Goal: Transaction & Acquisition: Obtain resource

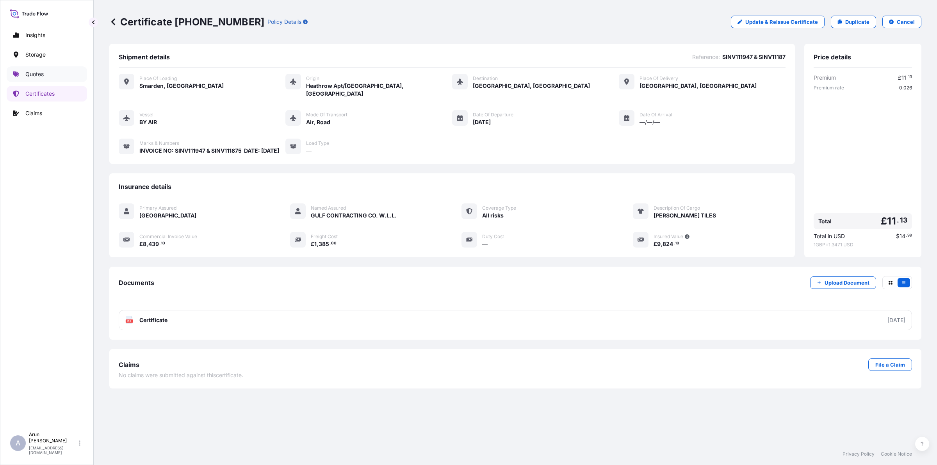
click at [28, 79] on link "Quotes" at bounding box center [47, 74] width 80 height 16
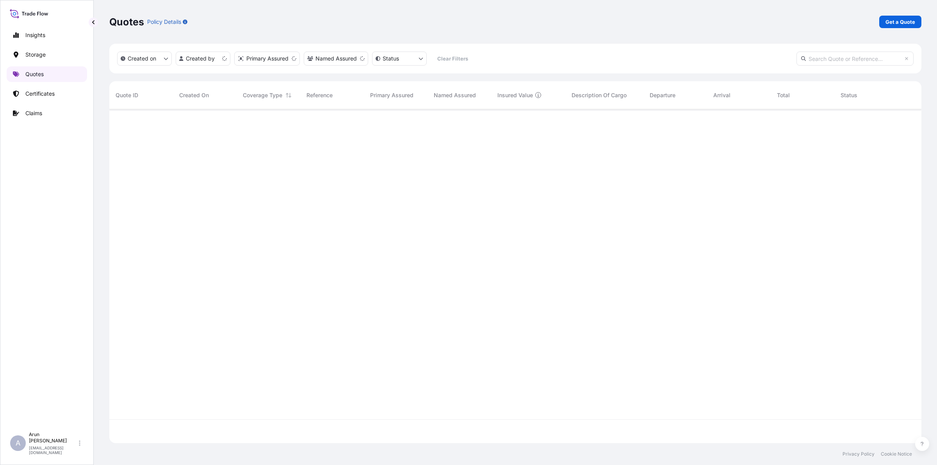
scroll to position [331, 805]
click at [908, 20] on p "Get a Quote" at bounding box center [901, 22] width 30 height 8
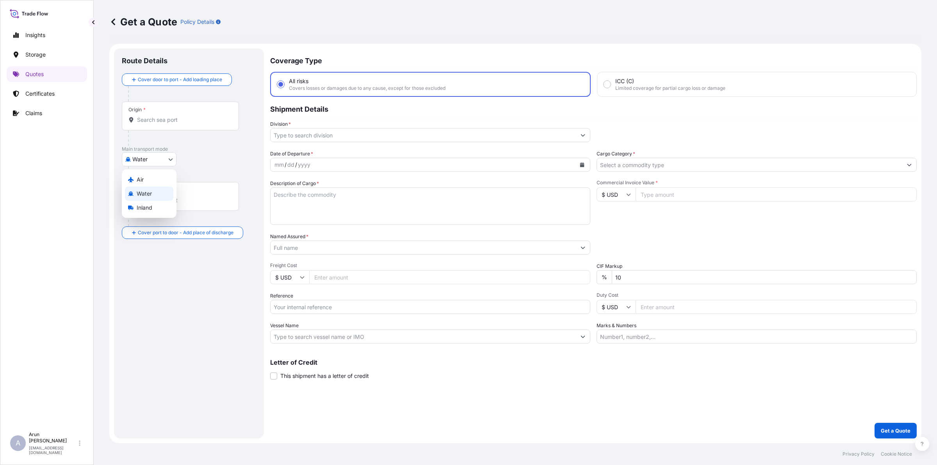
click at [163, 157] on body "Insights Storage Quotes Certificates Claims A [PERSON_NAME] [PERSON_NAME][EMAIL…" at bounding box center [468, 232] width 937 height 465
click at [139, 204] on span "Inland" at bounding box center [145, 208] width 16 height 8
select select "Inland"
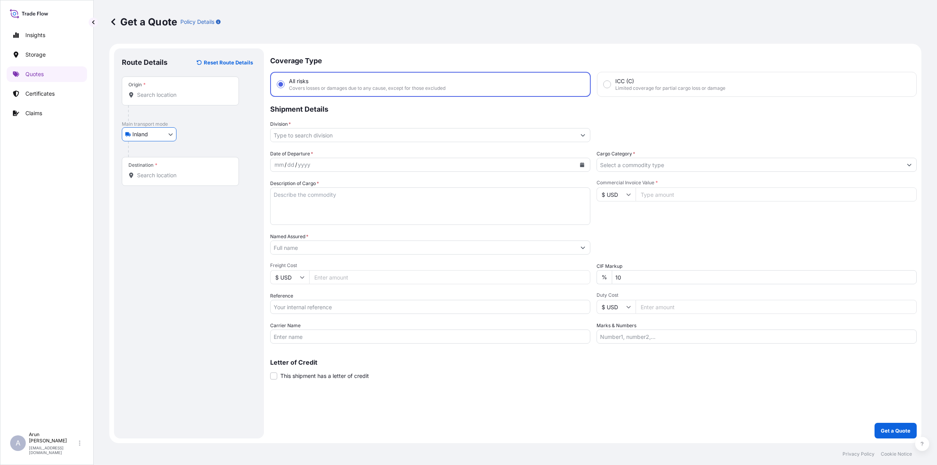
click at [204, 80] on div "Origin *" at bounding box center [180, 91] width 117 height 29
click at [204, 91] on input "Origin *" at bounding box center [183, 95] width 92 height 8
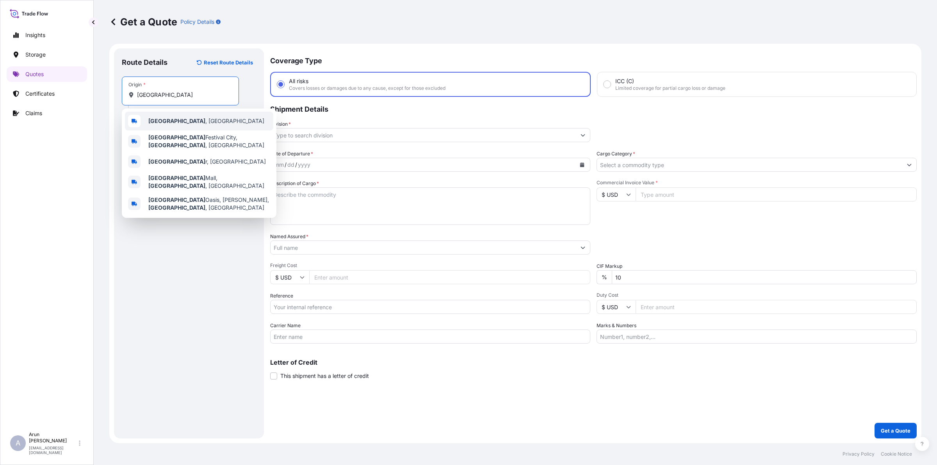
click at [182, 118] on div "[GEOGRAPHIC_DATA] , [GEOGRAPHIC_DATA]" at bounding box center [199, 121] width 148 height 19
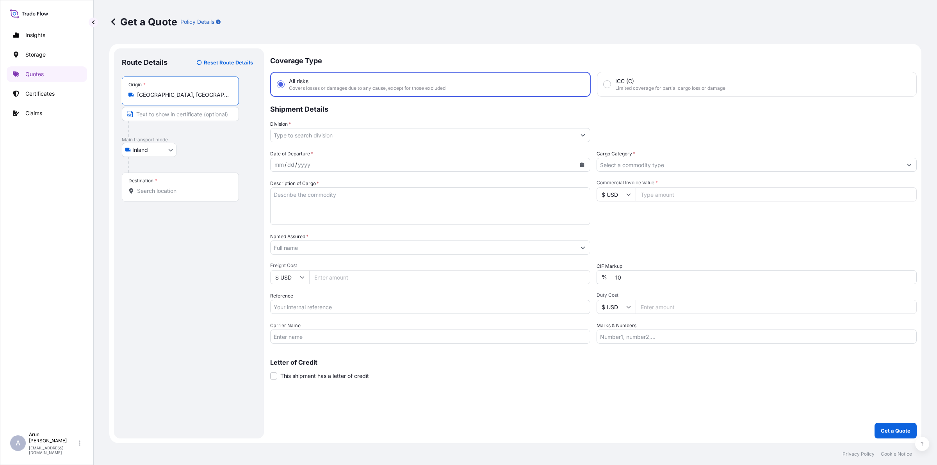
type input "[GEOGRAPHIC_DATA], [GEOGRAPHIC_DATA]"
click at [182, 118] on input "Text to appear on certificate" at bounding box center [180, 114] width 117 height 14
type input "QATAR ALUMINIUM LIMITED COMPANY,MESAIEED, [GEOGRAPHIC_DATA], [GEOGRAPHIC_DATA]."
click at [226, 112] on input "QATAR ALUMINIUM LIMITED COMPANY,MESAIEED, [GEOGRAPHIC_DATA], [GEOGRAPHIC_DATA]." at bounding box center [180, 114] width 117 height 14
click at [194, 189] on input "Destination *" at bounding box center [183, 191] width 92 height 8
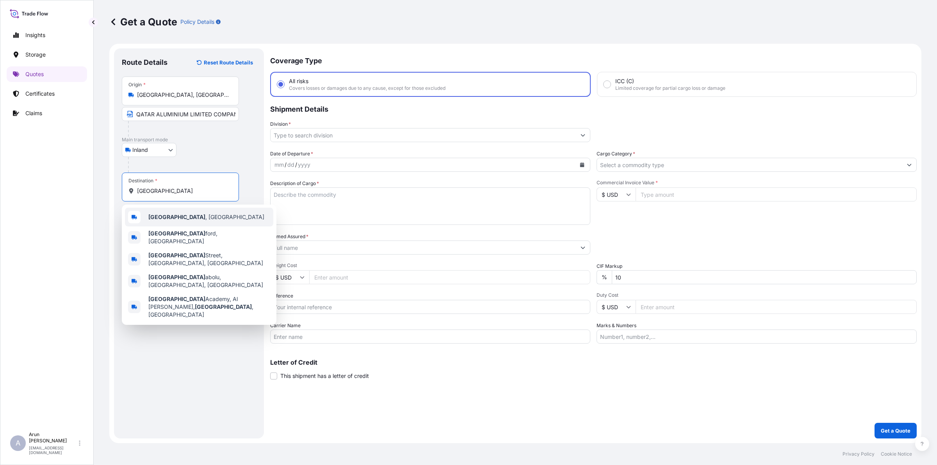
click at [155, 216] on b "[GEOGRAPHIC_DATA]" at bounding box center [176, 217] width 57 height 7
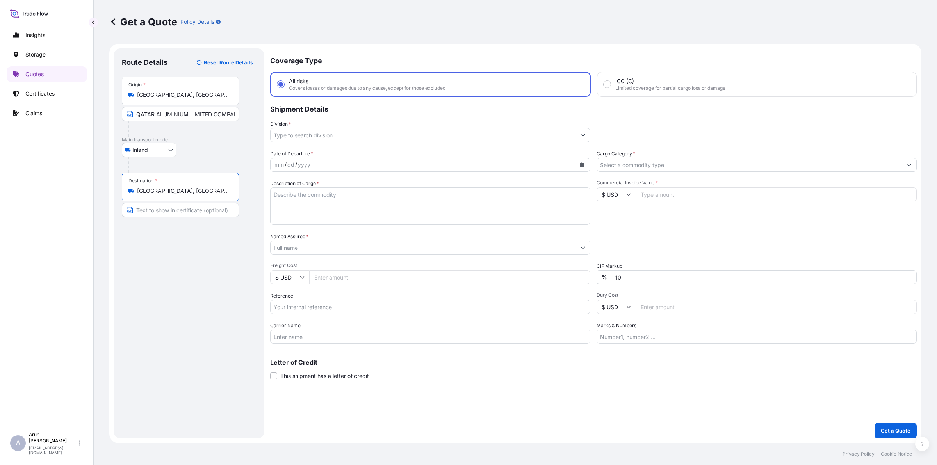
type input "[GEOGRAPHIC_DATA], [GEOGRAPHIC_DATA]"
click at [155, 213] on input "Text to appear on certificate" at bounding box center [180, 210] width 117 height 14
type input "NATIONAL ALUMINIUM INDUSTRIAL CO.(NALCO), [GEOGRAPHIC_DATA], [GEOGRAPHIC_DATA]"
click at [229, 212] on input "NATIONAL ALUMINIUM INDUSTRIAL CO.(NALCO), [GEOGRAPHIC_DATA], [GEOGRAPHIC_DATA]" at bounding box center [180, 210] width 117 height 14
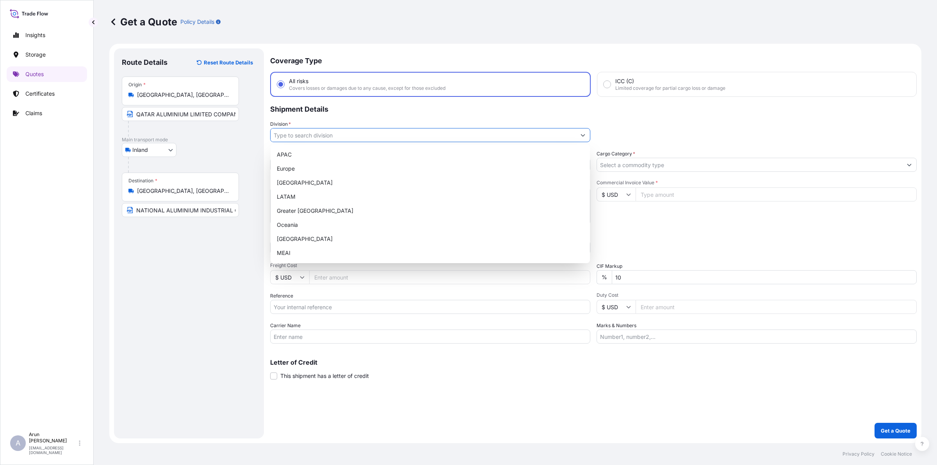
click at [316, 140] on input "Division *" at bounding box center [423, 135] width 305 height 14
click at [286, 256] on div "MEAI" at bounding box center [430, 253] width 313 height 14
type input "MEAI"
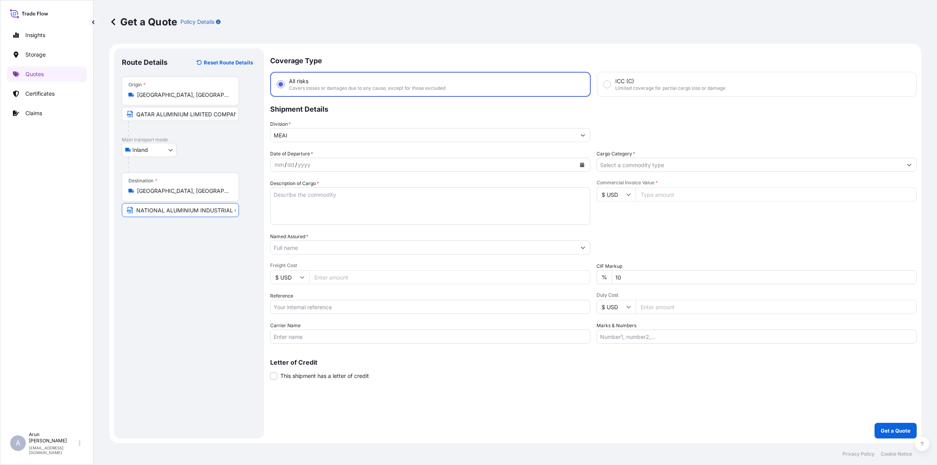
click at [225, 210] on input "NATIONAL ALUMINIUM INDUSTRIAL CO.(NALCO), [GEOGRAPHIC_DATA], [GEOGRAPHIC_DATA]" at bounding box center [180, 210] width 117 height 14
click at [583, 167] on button "Calendar" at bounding box center [582, 165] width 12 height 12
click at [342, 218] on div "2" at bounding box center [343, 215] width 14 height 14
click at [405, 217] on textarea "Description of Cargo *" at bounding box center [430, 205] width 320 height 37
type textarea "ALUMINIUM EXTRUSION BILLET"
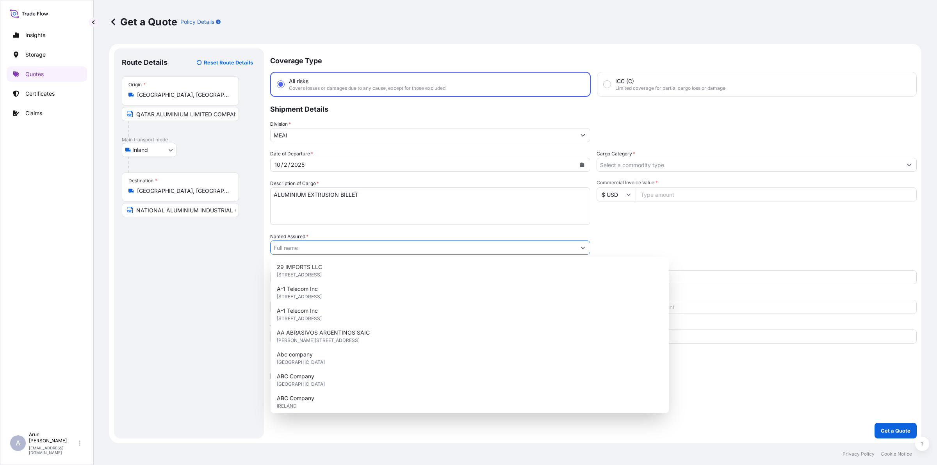
click at [317, 242] on input "Named Assured *" at bounding box center [423, 248] width 305 height 14
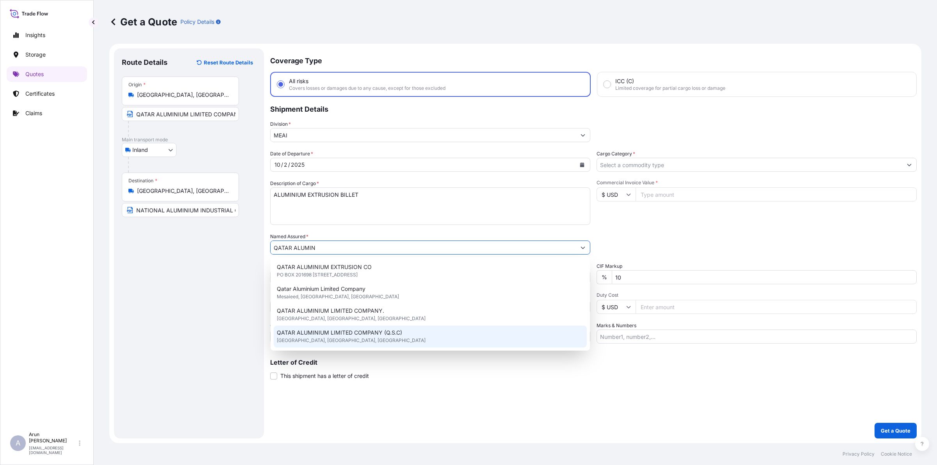
click at [349, 330] on span "QATAR ALUMINIUM LIMITED COMPANY (Q.S.C)" at bounding box center [339, 333] width 125 height 8
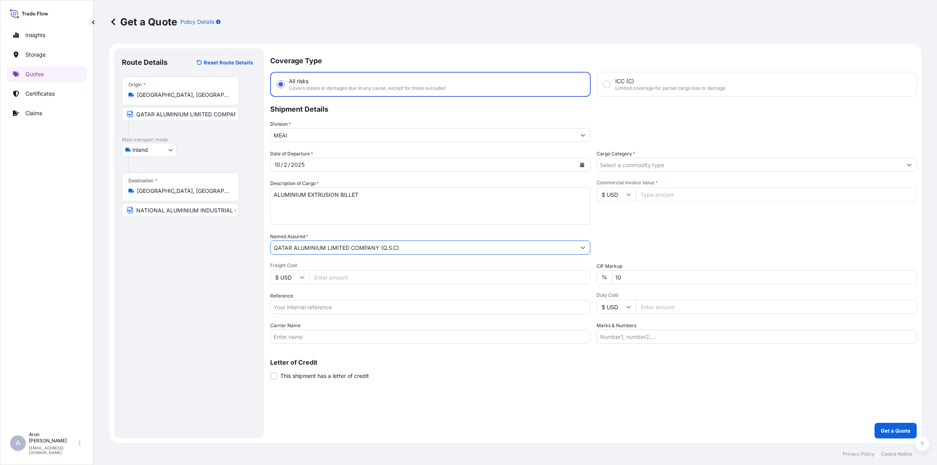
type input "QATAR ALUMINIUM LIMITED COMPANY (Q.S.C)"
click at [223, 119] on input "QATAR ALUMINIUM LIMITED COMPANY,MESAIEED, [GEOGRAPHIC_DATA], [GEOGRAPHIC_DATA]." at bounding box center [180, 114] width 117 height 14
type input "QATAR ALUMINIUM LIMITED COMPANY(Q.S.C), [GEOGRAPHIC_DATA], [GEOGRAPHIC_DATA]."
click at [219, 117] on input "QATAR ALUMINIUM LIMITED COMPANY(Q.S.C), [GEOGRAPHIC_DATA], [GEOGRAPHIC_DATA]." at bounding box center [180, 114] width 117 height 14
click at [379, 199] on textarea "ALUMINIUM EXTRUSION BILLET" at bounding box center [430, 205] width 320 height 37
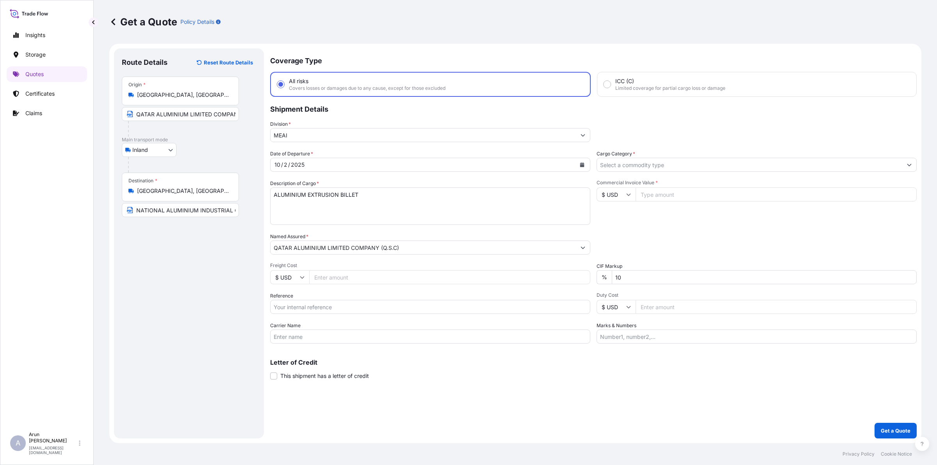
click at [342, 276] on input "Freight Cost" at bounding box center [449, 277] width 281 height 14
type input "7400"
click at [327, 301] on input "Reference" at bounding box center [430, 307] width 320 height 14
type input "QA1001046040"
click at [316, 335] on input "Carrier Name" at bounding box center [430, 337] width 320 height 14
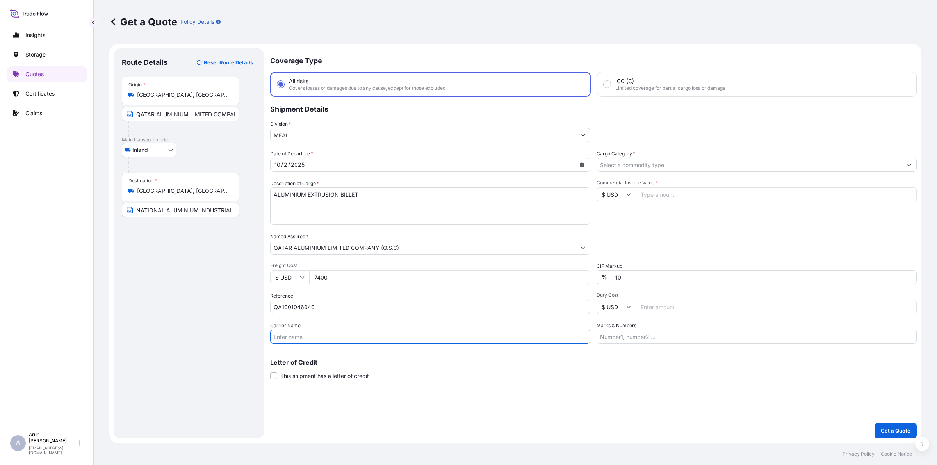
type input "BY TRUCK"
click at [682, 192] on input "Commercial Invoice Value *" at bounding box center [776, 194] width 281 height 14
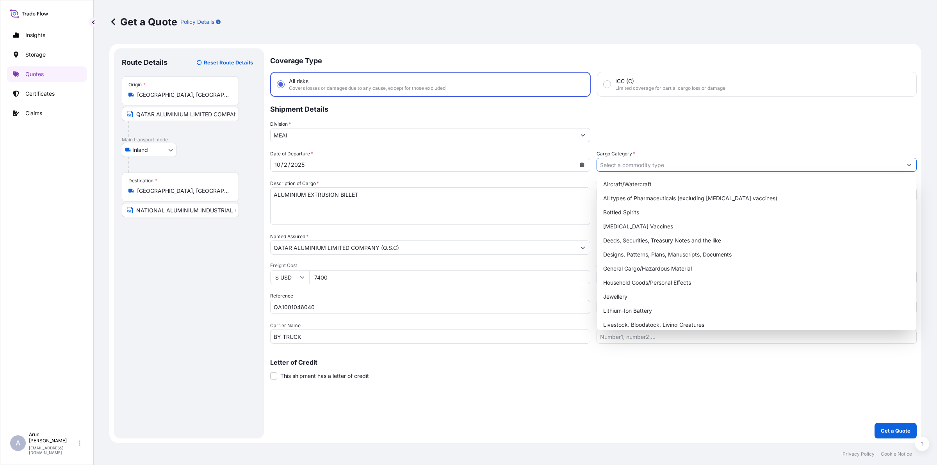
click at [670, 166] on input "Cargo Category *" at bounding box center [749, 165] width 305 height 14
click at [663, 270] on div "General Cargo/Hazardous Material" at bounding box center [756, 269] width 313 height 14
type input "General Cargo/Hazardous Material"
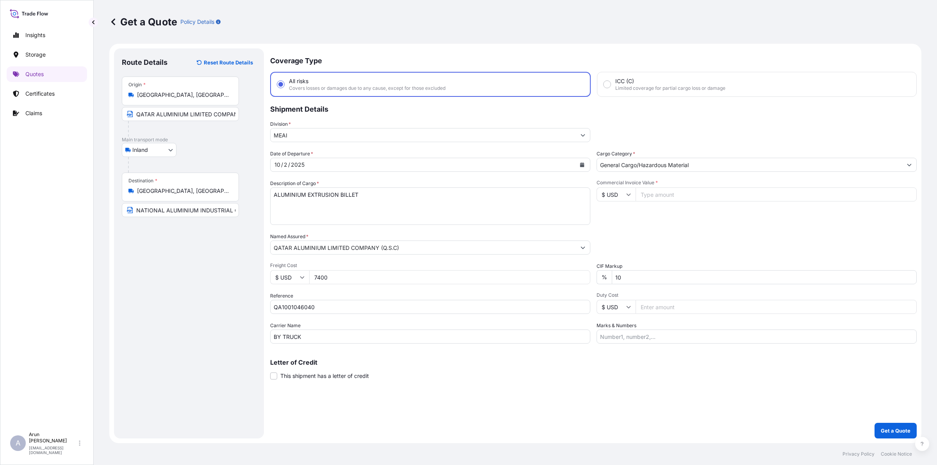
click at [651, 197] on input "Commercial Invoice Value *" at bounding box center [776, 194] width 281 height 14
type input "208800.54"
click at [639, 280] on input "10" at bounding box center [764, 277] width 305 height 14
type input "1"
type input "0"
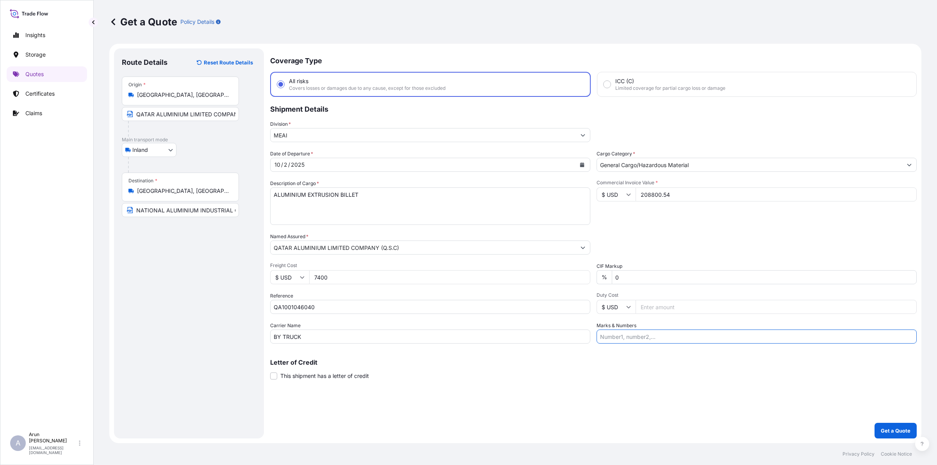
click at [624, 335] on input "Marks & Numbers" at bounding box center [757, 337] width 320 height 14
click at [676, 341] on input "INVOICE NUMBER: QAT/ALCR/25/510 DATE: [DATE]" at bounding box center [757, 337] width 320 height 14
drag, startPoint x: 692, startPoint y: 338, endPoint x: 695, endPoint y: 337, distance: 4.0
click at [695, 337] on input "INVOICE NUMBER: QAT/ALCR/25/510 DATE: [DATE]" at bounding box center [757, 337] width 320 height 14
click at [676, 337] on input "INVOICE NUMBER: QAT/ALCR/25/573 DATE: [DATE]" at bounding box center [757, 337] width 320 height 14
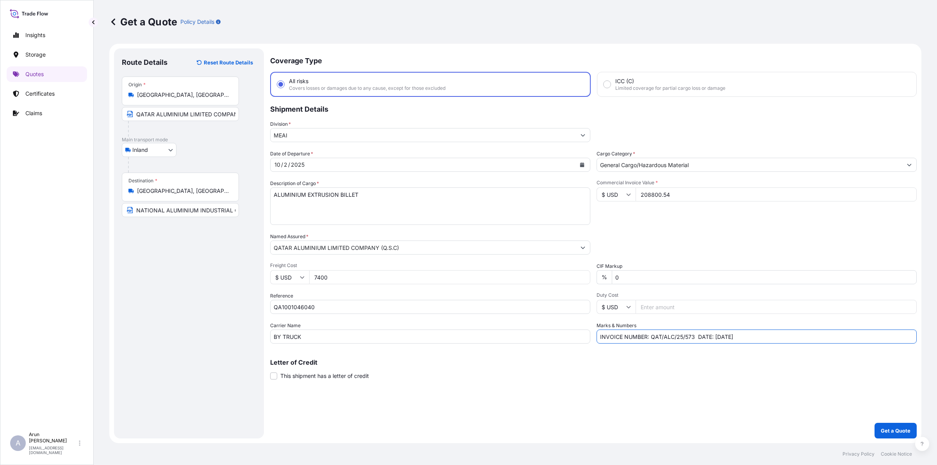
click at [758, 339] on input "INVOICE NUMBER: QAT/ALC/25/573 DATE: [DATE]" at bounding box center [757, 337] width 320 height 14
click at [721, 335] on input "INVOICE NUMBER: QAT/ALC/25/573 DATE: [DATE]" at bounding box center [757, 337] width 320 height 14
type input "INVOICE NUMBER: QAT/ALC/25/573 DATE: [DATE]"
click at [765, 278] on input "0" at bounding box center [764, 277] width 305 height 14
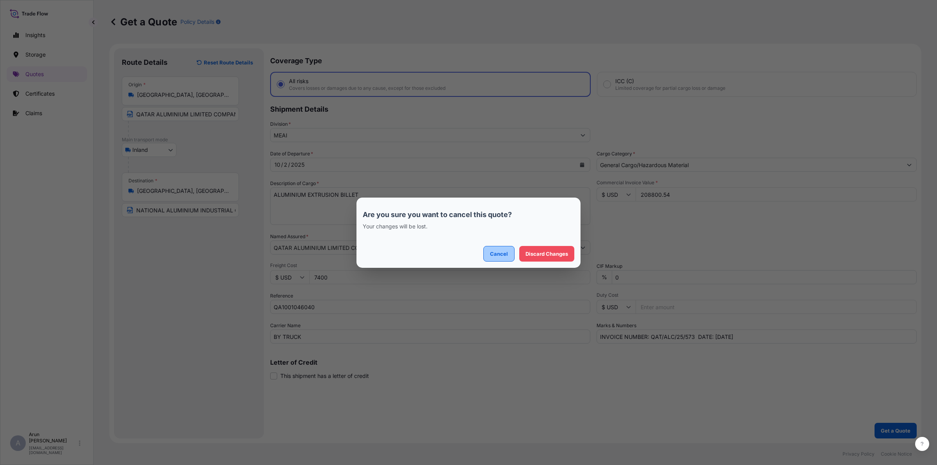
click at [502, 250] on p "Cancel" at bounding box center [499, 254] width 18 height 8
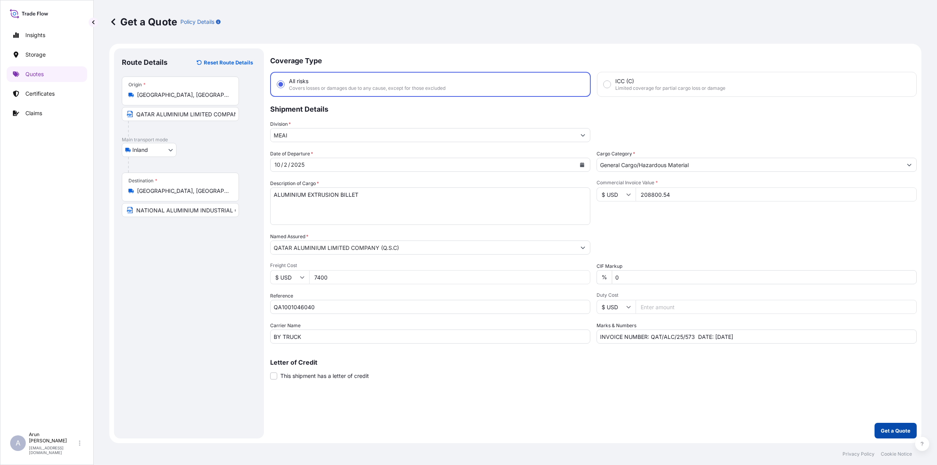
click at [909, 432] on p "Get a Quote" at bounding box center [896, 431] width 30 height 8
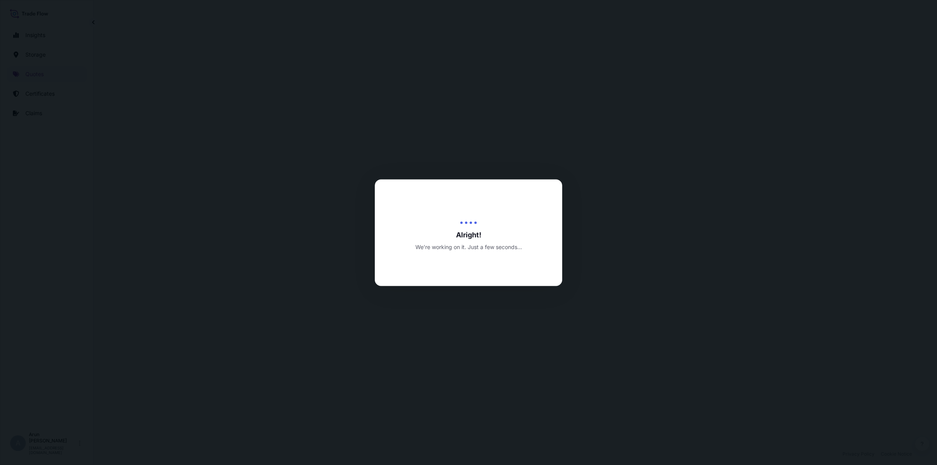
select select "Inland"
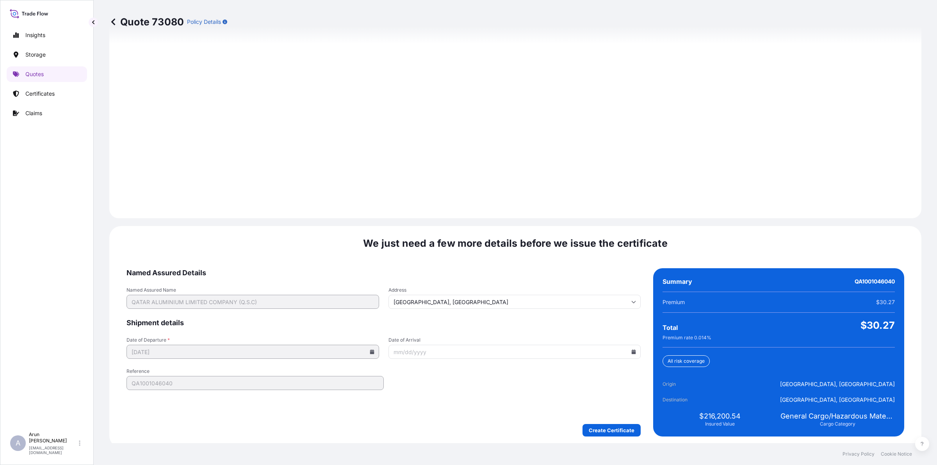
scroll to position [1014, 0]
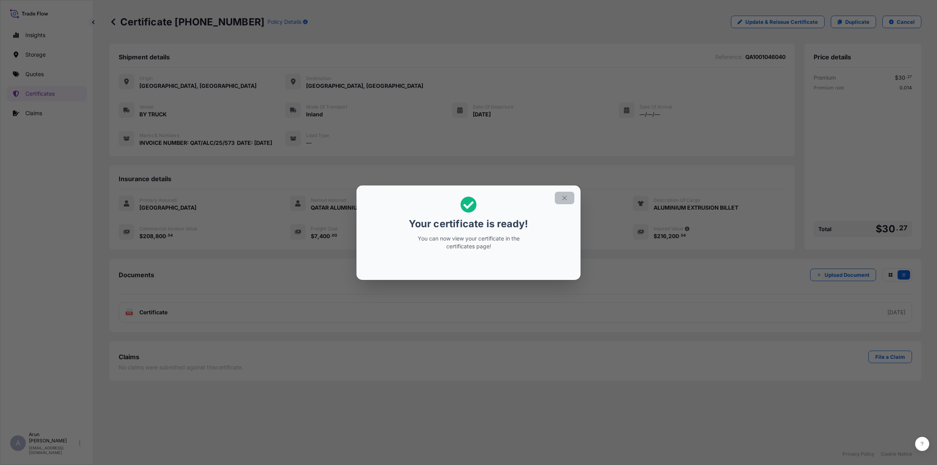
click at [567, 200] on icon "button" at bounding box center [564, 197] width 7 height 7
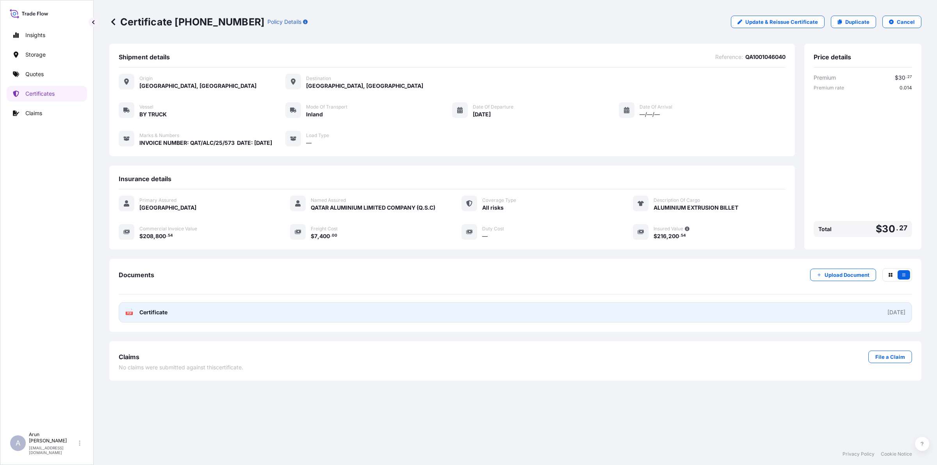
click at [190, 323] on link "PDF Certificate [DATE]" at bounding box center [515, 312] width 793 height 20
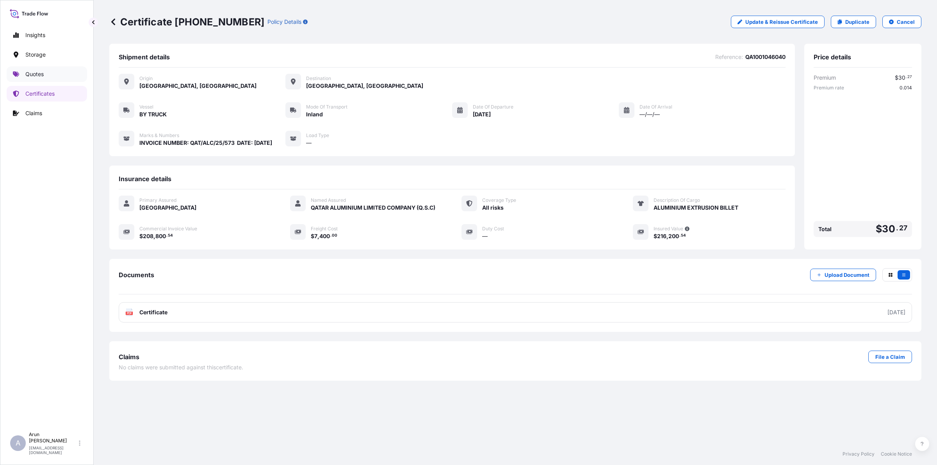
click at [23, 78] on link "Quotes" at bounding box center [47, 74] width 80 height 16
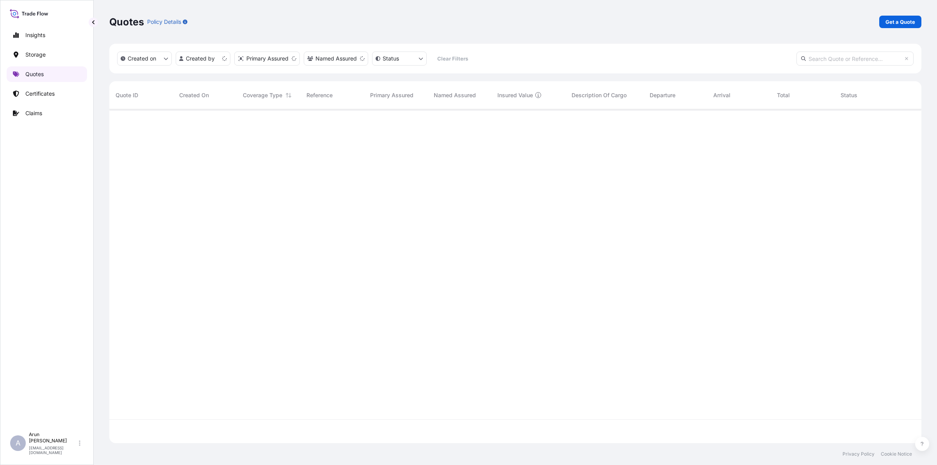
scroll to position [331, 805]
click at [902, 20] on p "Get a Quote" at bounding box center [901, 22] width 30 height 8
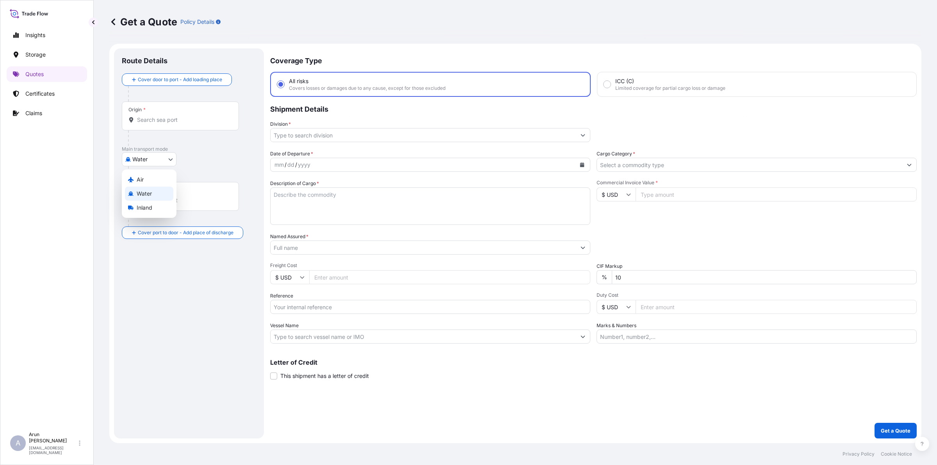
click at [173, 159] on body "Insights Storage Quotes Certificates Claims A [PERSON_NAME] [PERSON_NAME][EMAIL…" at bounding box center [468, 232] width 937 height 465
click at [154, 208] on div "Inland" at bounding box center [149, 208] width 48 height 14
select select "Inland"
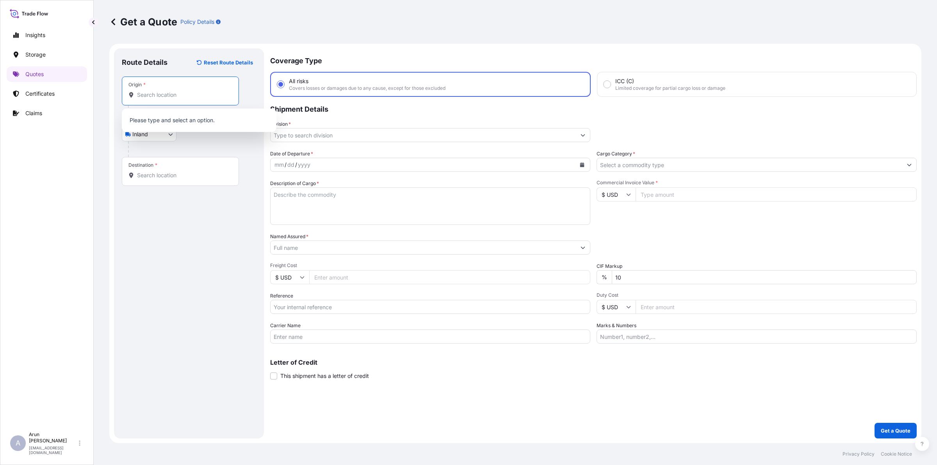
click at [164, 98] on input "Origin *" at bounding box center [183, 95] width 92 height 8
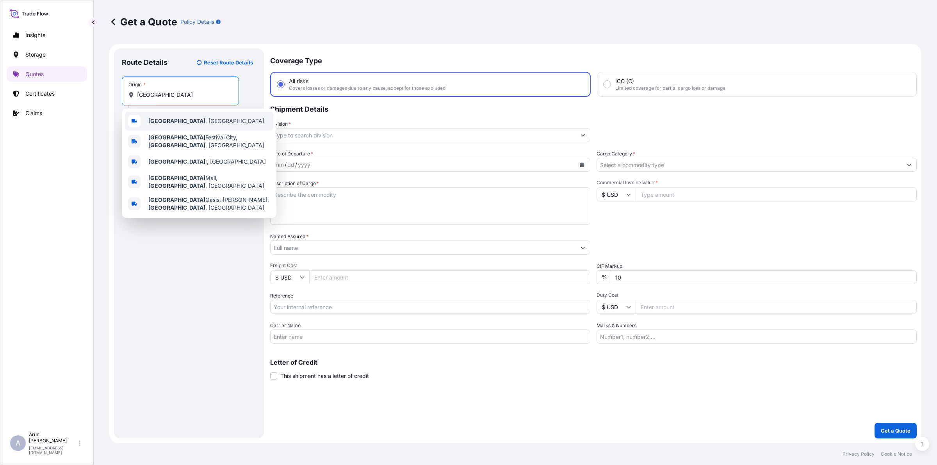
click at [175, 123] on span "[GEOGRAPHIC_DATA] , [GEOGRAPHIC_DATA]" at bounding box center [206, 121] width 116 height 8
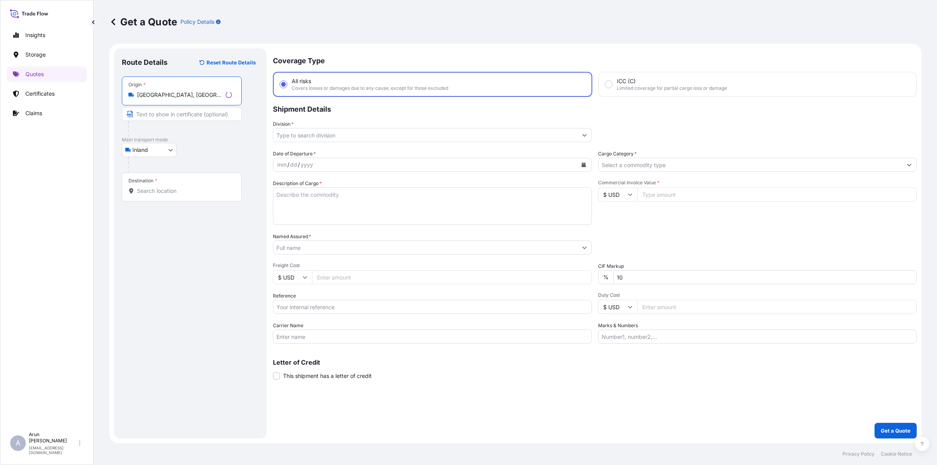
type input "[GEOGRAPHIC_DATA], [GEOGRAPHIC_DATA]"
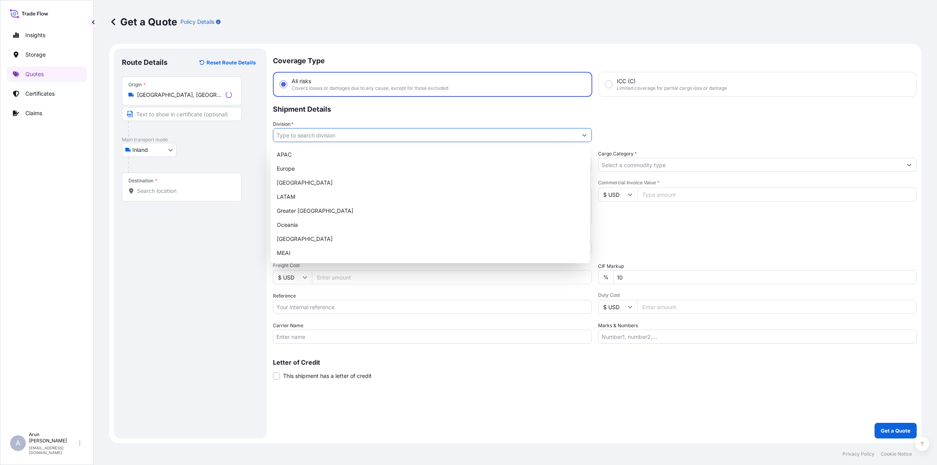
click at [310, 137] on input "Division *" at bounding box center [425, 135] width 304 height 14
click at [296, 254] on div "APAC [GEOGRAPHIC_DATA] [GEOGRAPHIC_DATA] LATAM Greater [GEOGRAPHIC_DATA] [GEOGR…" at bounding box center [430, 204] width 313 height 112
type input "MEAI"
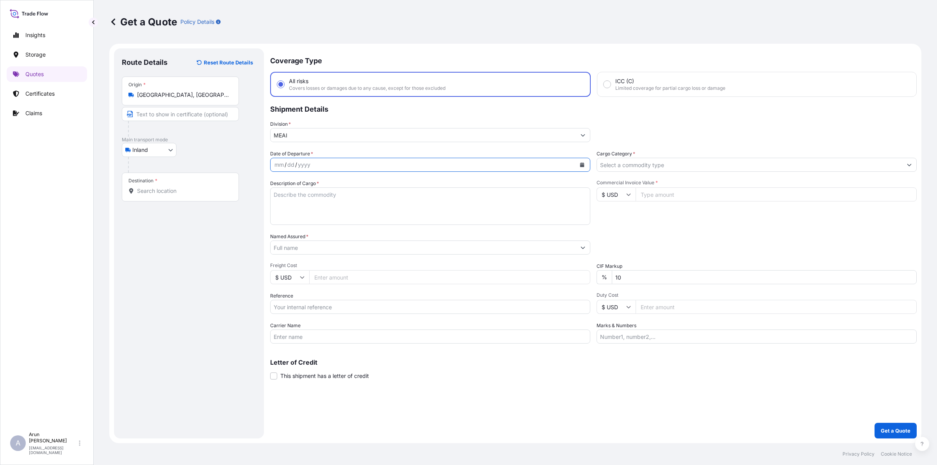
click at [580, 165] on icon "Calendar" at bounding box center [582, 164] width 5 height 5
click at [344, 216] on div "2" at bounding box center [343, 215] width 14 height 14
click at [317, 276] on input "Freight Cost" at bounding box center [449, 277] width 281 height 14
type input "7400"
click at [159, 112] on input "Text to appear on certificate" at bounding box center [180, 114] width 117 height 14
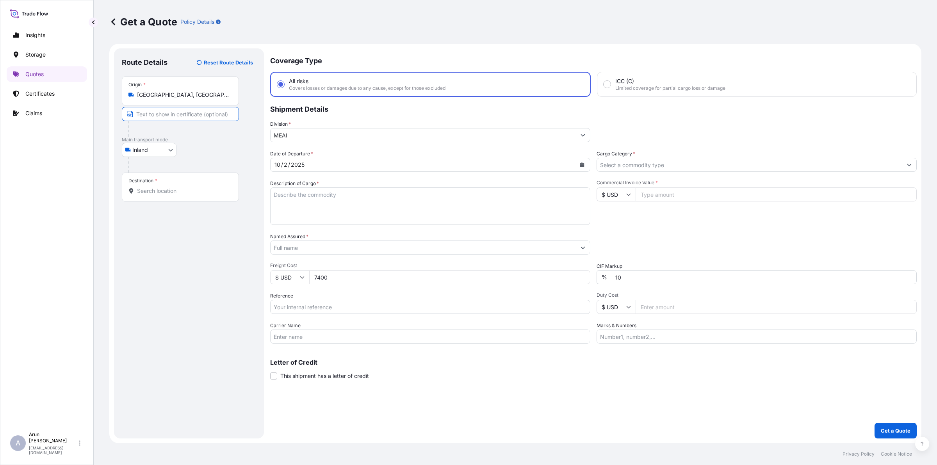
type input "QATAR ALUMINIUM LIMITED COMPANY,MESAIEED, [GEOGRAPHIC_DATA], [GEOGRAPHIC_DATA]."
click at [223, 120] on input "QATAR ALUMINIUM LIMITED COMPANY,MESAIEED, [GEOGRAPHIC_DATA], [GEOGRAPHIC_DATA]." at bounding box center [180, 114] width 117 height 14
click at [206, 181] on div "Destination *" at bounding box center [180, 187] width 117 height 29
click at [206, 187] on input "Destination *" at bounding box center [183, 191] width 92 height 8
type input "A"
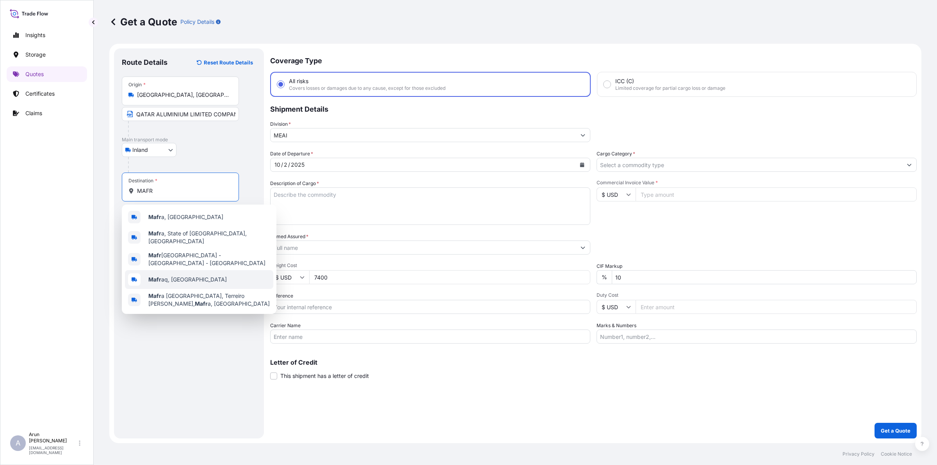
click at [157, 277] on b "Mafr" at bounding box center [154, 279] width 13 height 7
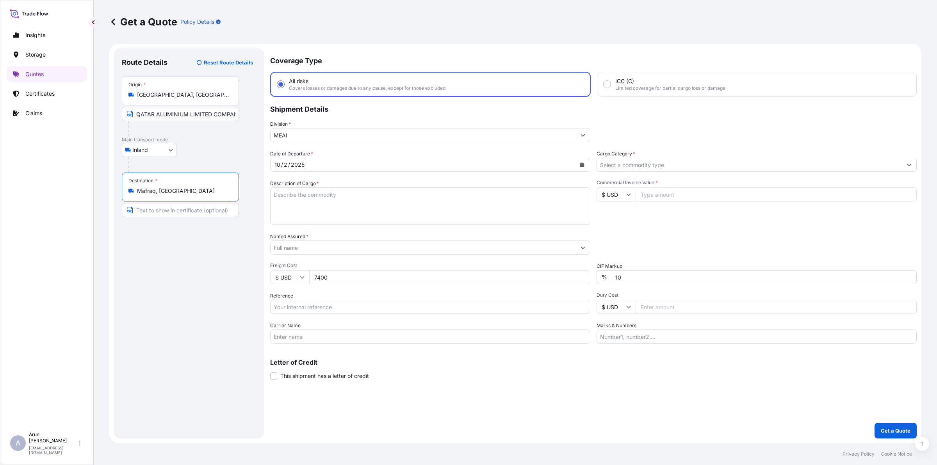
type input "Mafraq, [GEOGRAPHIC_DATA]"
click at [195, 213] on input "Text to appear on certificate" at bounding box center [180, 210] width 117 height 14
type input "JORDAN ALUMINIUM EXTRUSION CO L.L.C, [PERSON_NAME], [GEOGRAPHIC_DATA]"
click at [227, 211] on input "JORDAN ALUMINIUM EXTRUSION CO L.L.C, [PERSON_NAME], [GEOGRAPHIC_DATA]" at bounding box center [180, 210] width 117 height 14
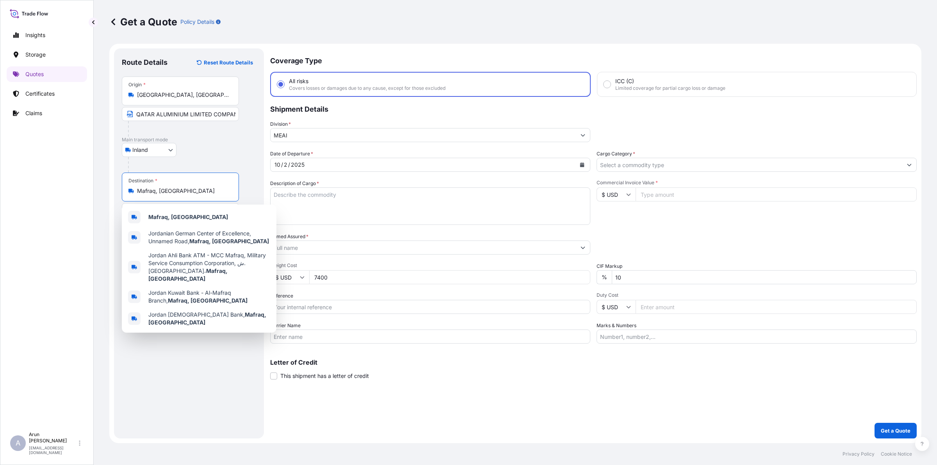
drag, startPoint x: 182, startPoint y: 190, endPoint x: 127, endPoint y: 194, distance: 54.9
click at [127, 194] on div "Destination * Mafraq, [GEOGRAPHIC_DATA]" at bounding box center [180, 187] width 117 height 29
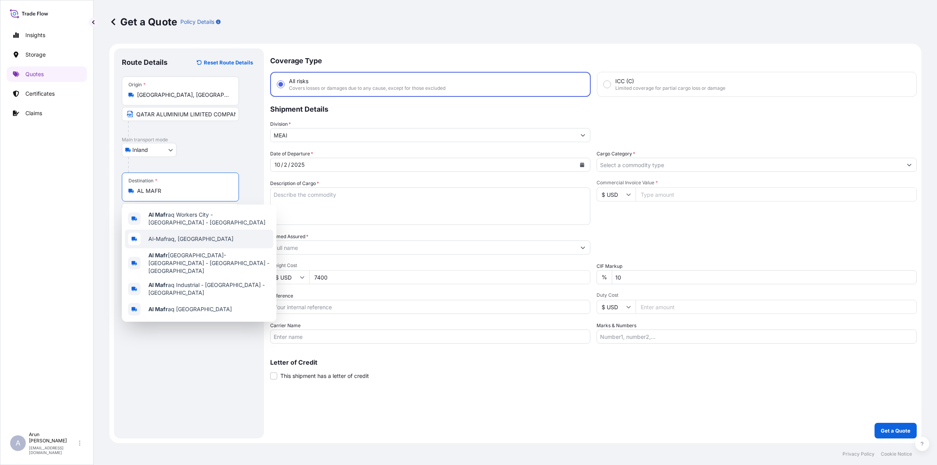
click at [163, 233] on div "Al-Mafraq, [GEOGRAPHIC_DATA]" at bounding box center [199, 239] width 148 height 19
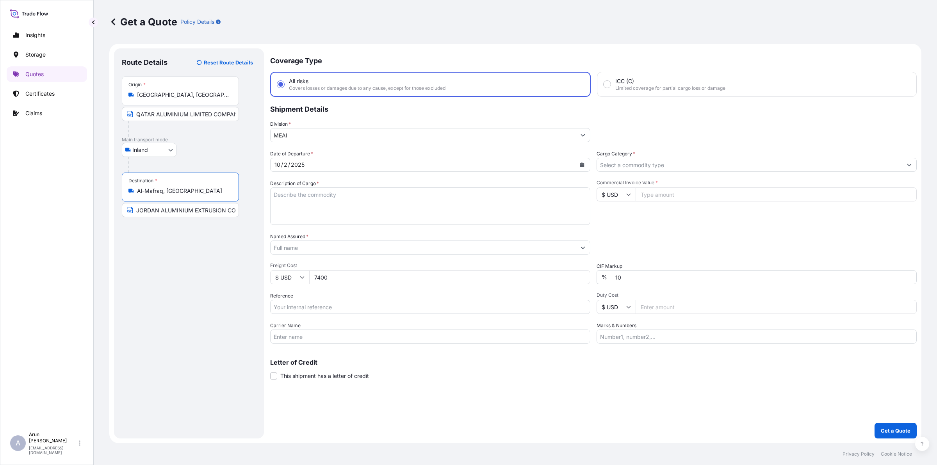
drag, startPoint x: 164, startPoint y: 190, endPoint x: 136, endPoint y: 190, distance: 28.9
click at [136, 190] on div "Al-Mafraq, [GEOGRAPHIC_DATA]" at bounding box center [180, 191] width 104 height 8
type input "Al-Mafraq, [GEOGRAPHIC_DATA]"
click at [216, 208] on input "JORDAN ALUMINIUM EXTRUSION CO L.L.C, [PERSON_NAME], [GEOGRAPHIC_DATA]" at bounding box center [180, 210] width 117 height 14
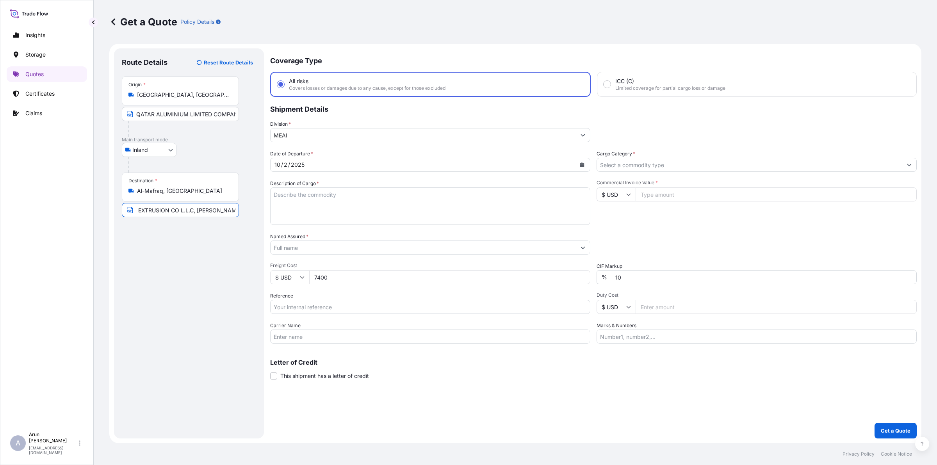
drag, startPoint x: 194, startPoint y: 212, endPoint x: 260, endPoint y: 213, distance: 66.0
click at [260, 213] on div "Route Details Reset Route Details Place of loading Road / Inland Road / Inland …" at bounding box center [189, 243] width 150 height 390
paste input "Al-"
click at [187, 213] on input "JORDAN ALUMINIUM EXTRUSION CO L.L.C,Al-Mafraq, [GEOGRAPHIC_DATA]" at bounding box center [180, 210] width 117 height 14
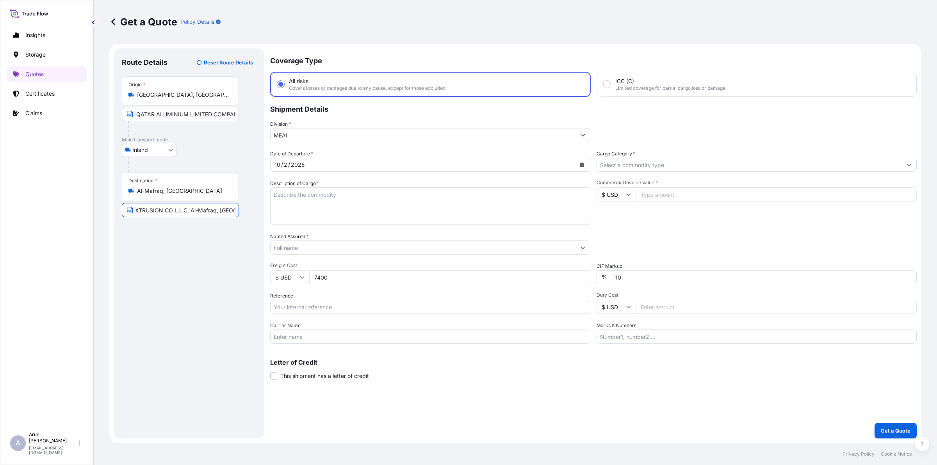
type input "JORDAN ALUMINIUM EXTRUSION CO L.L.C, Al-Mafraq, [GEOGRAPHIC_DATA]"
click at [316, 208] on textarea "Description of Cargo *" at bounding box center [430, 205] width 320 height 37
click at [322, 196] on textarea "ALUMINIUM LOGS(BILLETS)" at bounding box center [430, 205] width 320 height 37
click at [419, 199] on textarea "ALUMINIUM LOGS (BILLETS)" at bounding box center [430, 205] width 320 height 37
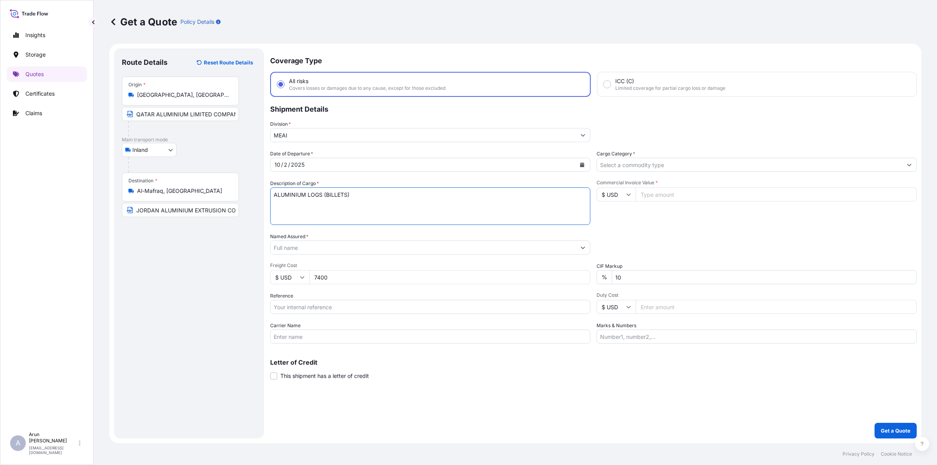
type textarea "ALUMINIUM LOGS (BILLETS)"
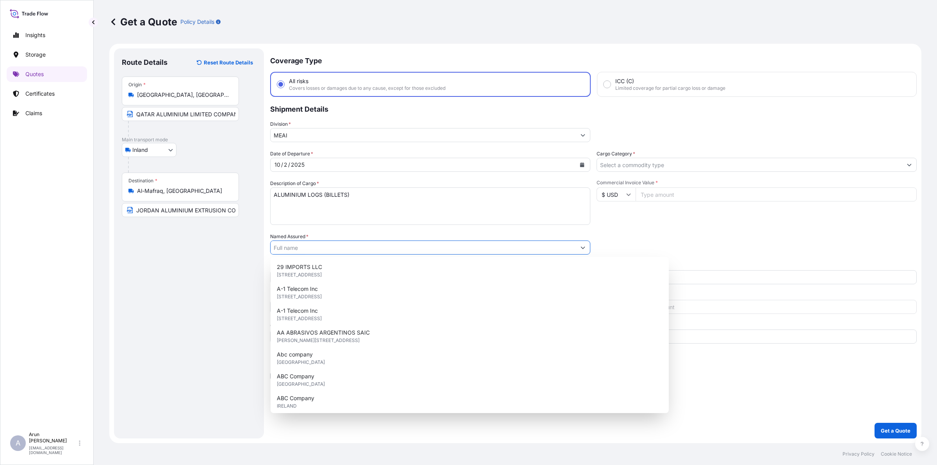
click at [303, 242] on input "Named Assured *" at bounding box center [423, 248] width 305 height 14
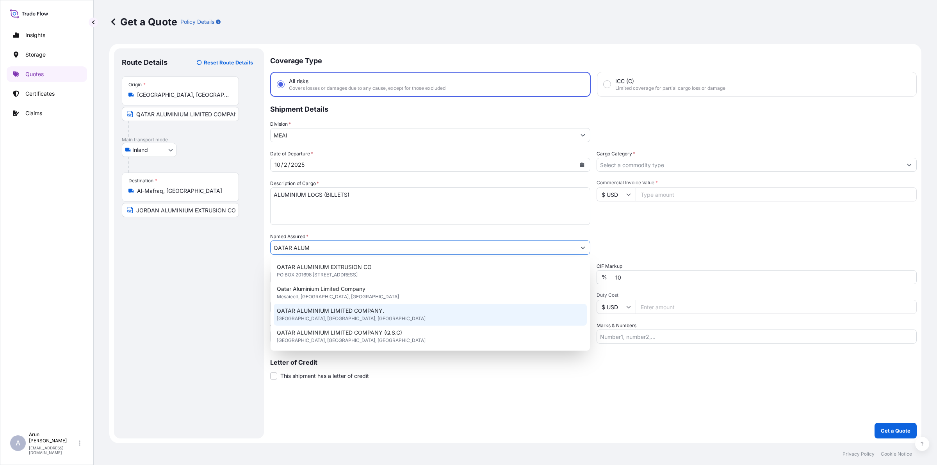
click at [370, 317] on div "QATAR ALUMINIUM LIMITED COMPANY. [GEOGRAPHIC_DATA], [GEOGRAPHIC_DATA], [GEOGRAP…" at bounding box center [430, 315] width 313 height 22
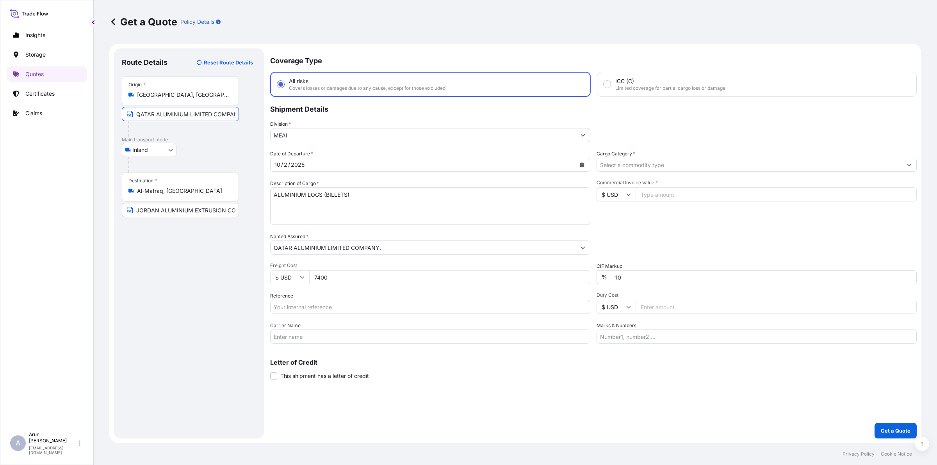
click at [230, 116] on input "QATAR ALUMINIUM LIMITED COMPANY,MESAIEED, [GEOGRAPHIC_DATA], [GEOGRAPHIC_DATA]." at bounding box center [180, 114] width 117 height 14
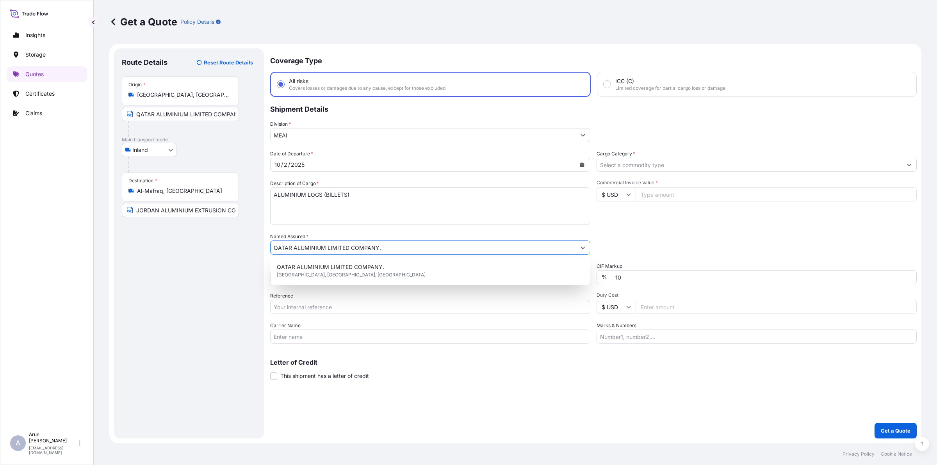
click at [389, 243] on input "QATAR ALUMINIUM LIMITED COMPANY." at bounding box center [423, 248] width 305 height 14
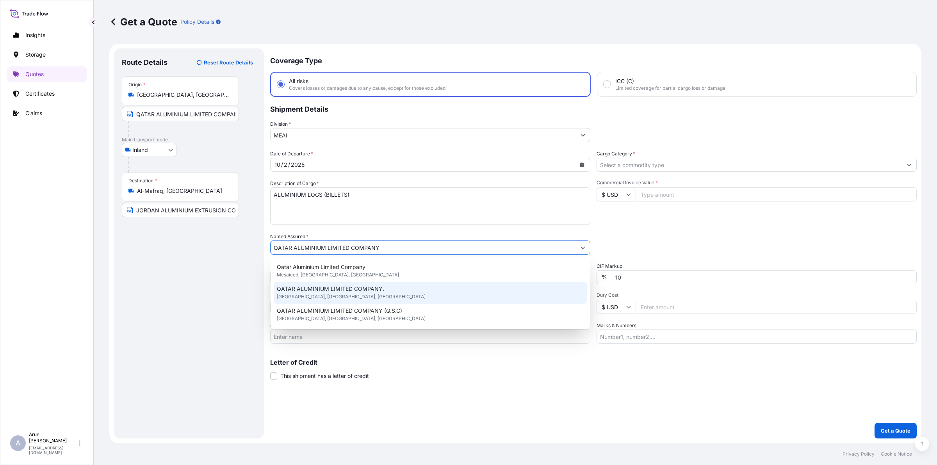
click at [348, 285] on span "QATAR ALUMINIUM LIMITED COMPANY." at bounding box center [330, 289] width 107 height 8
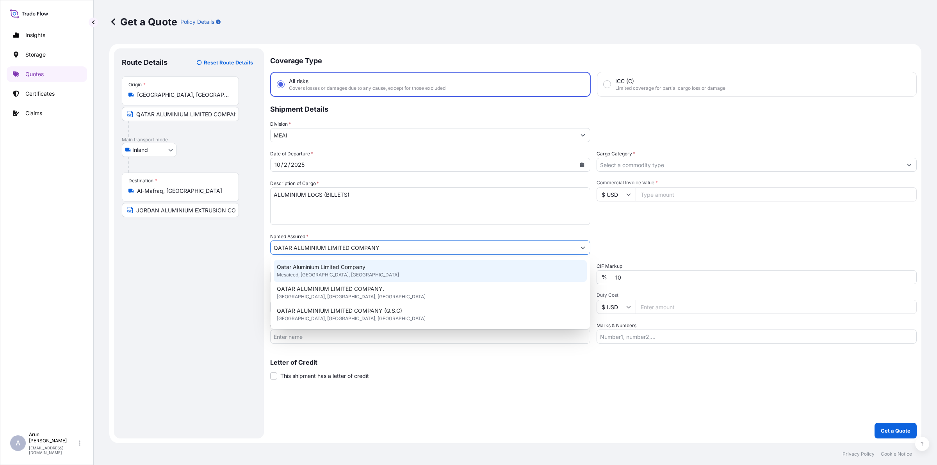
click at [338, 266] on span "Qatar Aluminium Limited Company" at bounding box center [321, 267] width 89 height 8
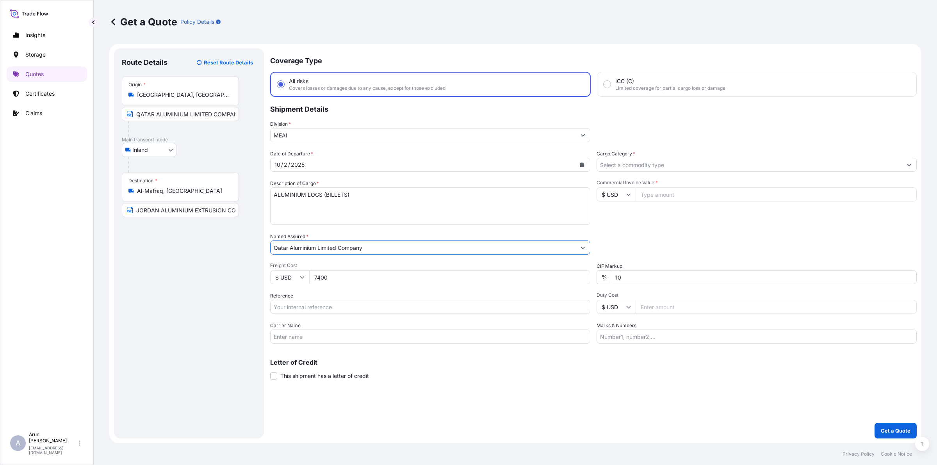
type input "Qatar Aluminium Limited Company"
click at [303, 307] on input "Reference" at bounding box center [430, 307] width 320 height 14
type input "QA1001046039"
click at [661, 158] on div at bounding box center [757, 165] width 320 height 14
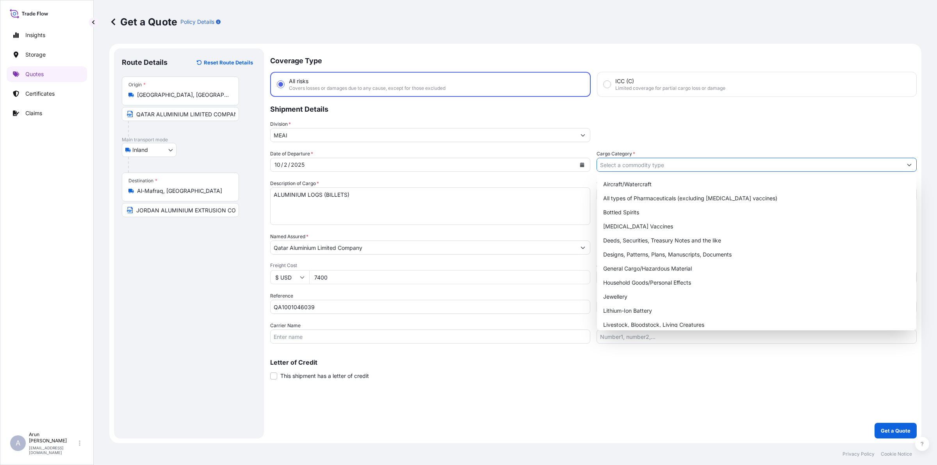
click at [656, 169] on input "Cargo Category *" at bounding box center [749, 165] width 305 height 14
click at [623, 263] on div "General Cargo/Hazardous Material" at bounding box center [756, 269] width 313 height 14
type input "General Cargo/Hazardous Material"
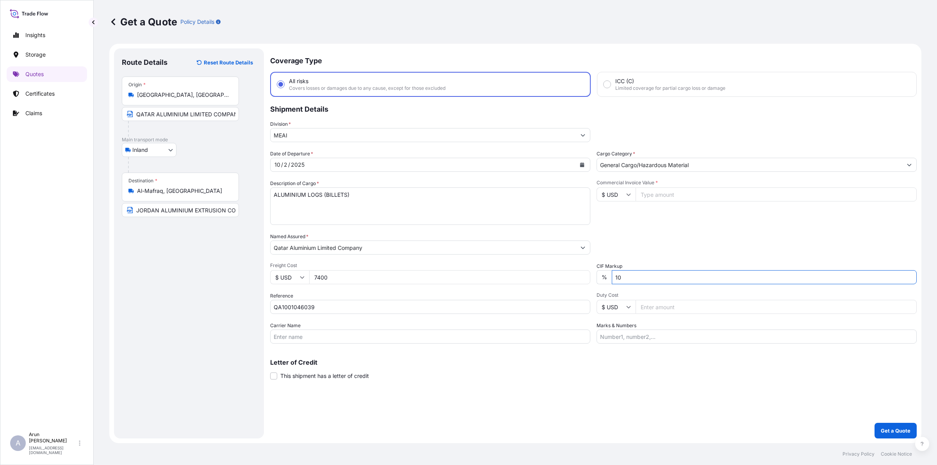
drag, startPoint x: 635, startPoint y: 279, endPoint x: 612, endPoint y: 280, distance: 23.5
click at [612, 282] on input "10" at bounding box center [764, 277] width 305 height 14
type input "0"
click at [638, 336] on input "Marks & Numbers" at bounding box center [757, 337] width 320 height 14
click at [692, 333] on input "INVOICE NUMBER: QAT/ALCR/25/510 DATE: [DATE]" at bounding box center [757, 337] width 320 height 14
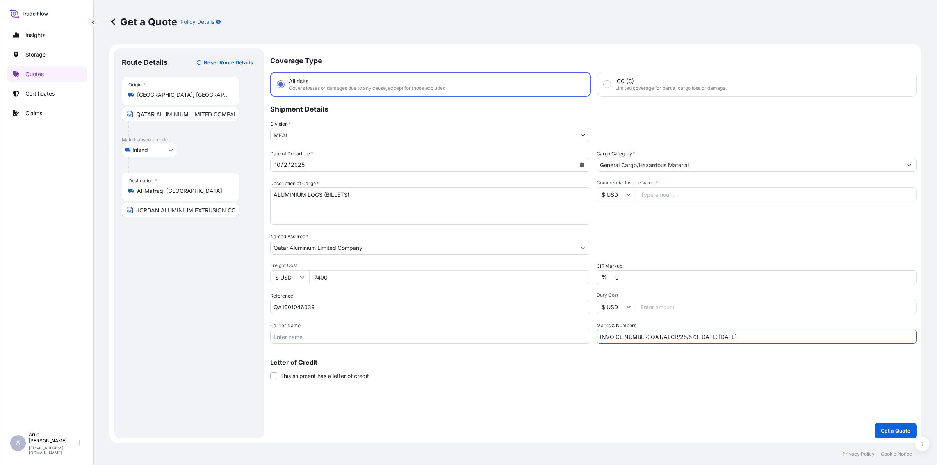
click at [723, 335] on input "INVOICE NUMBER: QAT/ALCR/25/573 DATE: [DATE]" at bounding box center [757, 337] width 320 height 14
type input "INVOICE NUMBER: QAT/ALCR/25/573 DATE: [DATE]"
click at [680, 190] on input "Commercial Invoice Value *" at bounding box center [776, 194] width 281 height 14
type input "212387.28"
click at [892, 428] on p "Get a Quote" at bounding box center [896, 431] width 30 height 8
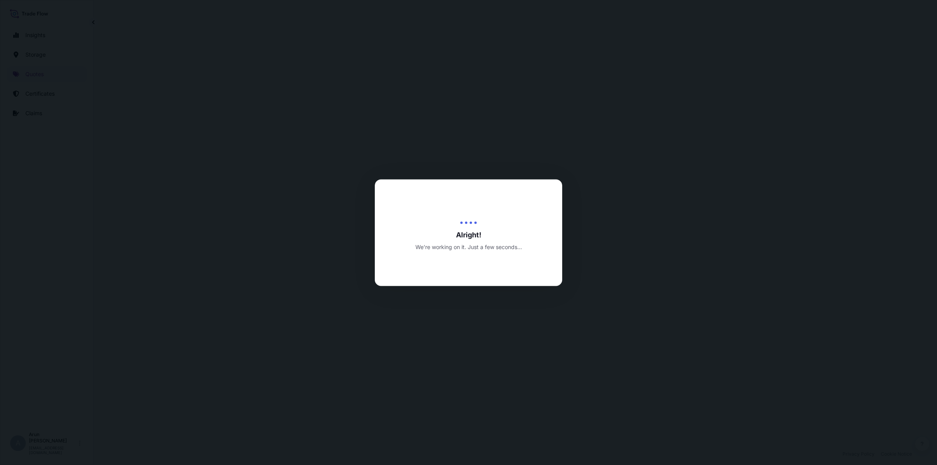
select select "Inland"
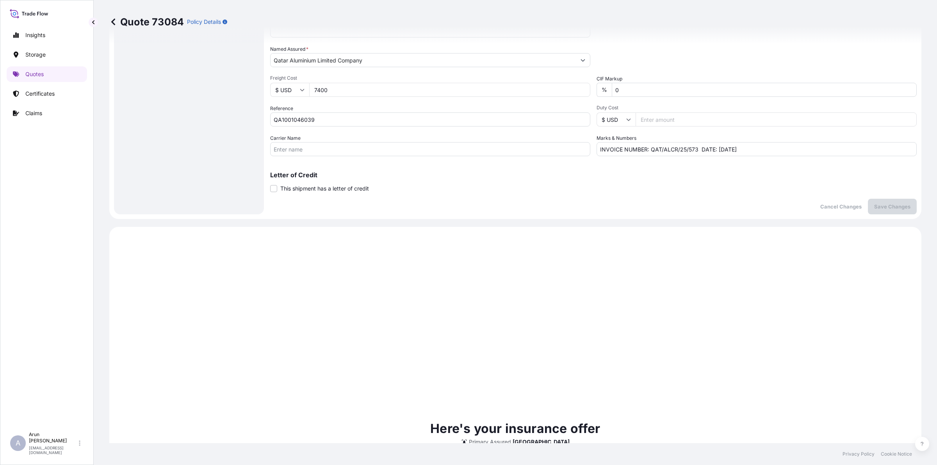
scroll to position [179, 0]
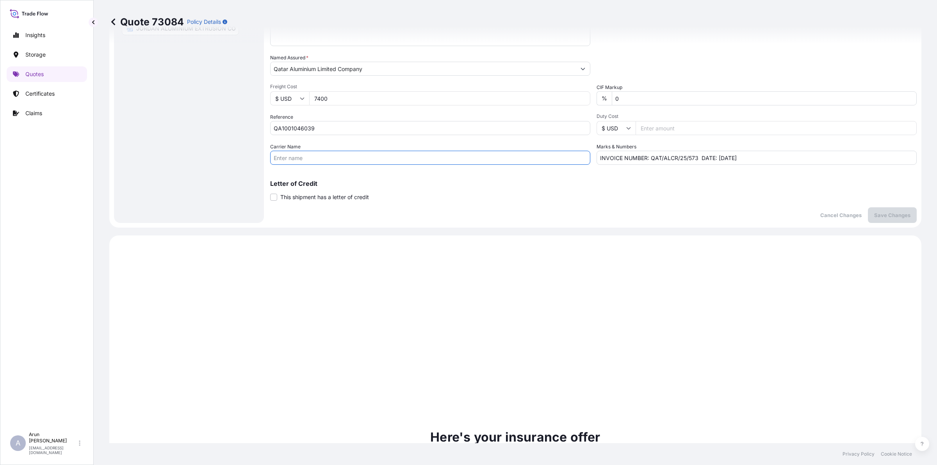
click at [409, 159] on input "Carrier Name" at bounding box center [430, 158] width 320 height 14
type input "BY TRUCK"
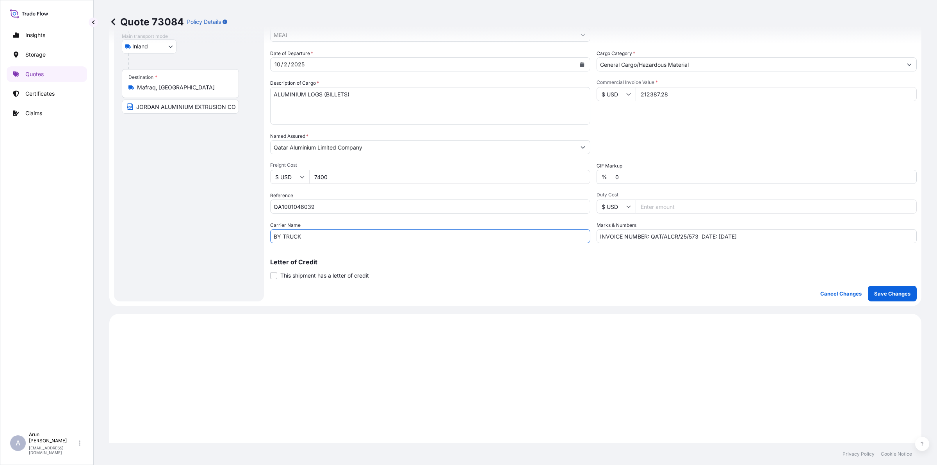
scroll to position [81, 0]
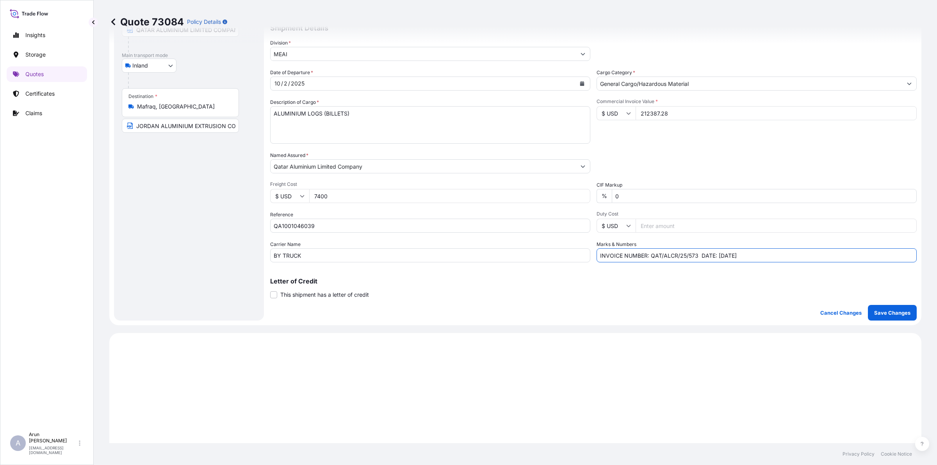
click at [693, 255] on input "INVOICE NUMBER: QAT/ALCR/25/573 DATE: [DATE]" at bounding box center [757, 255] width 320 height 14
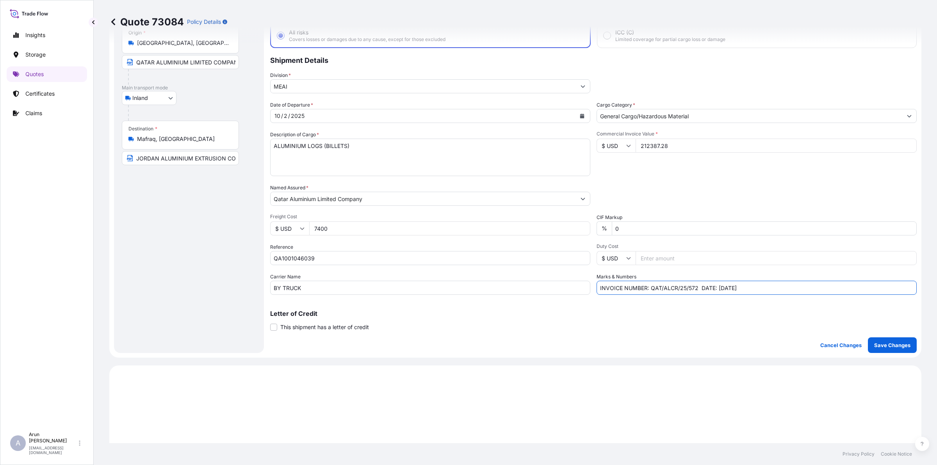
scroll to position [0, 0]
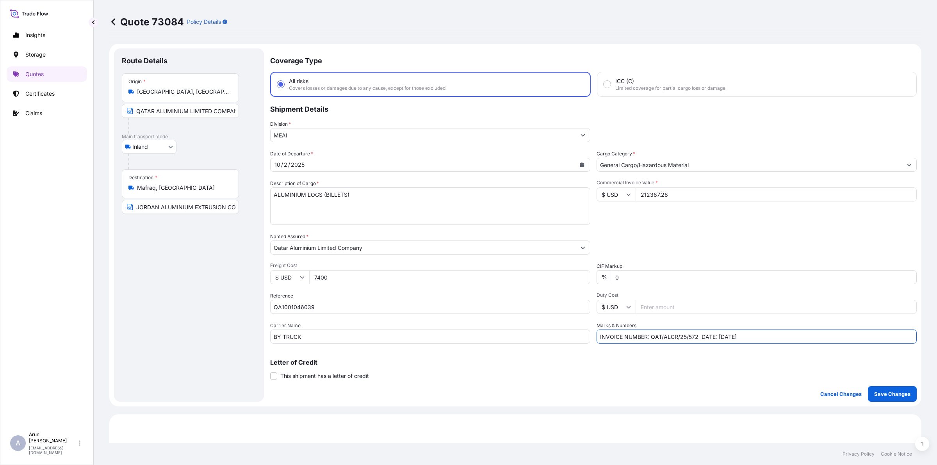
type input "INVOICE NUMBER: QAT/ALCR/25/572 DATE: [DATE]"
click at [907, 397] on button "Save Changes" at bounding box center [892, 394] width 49 height 16
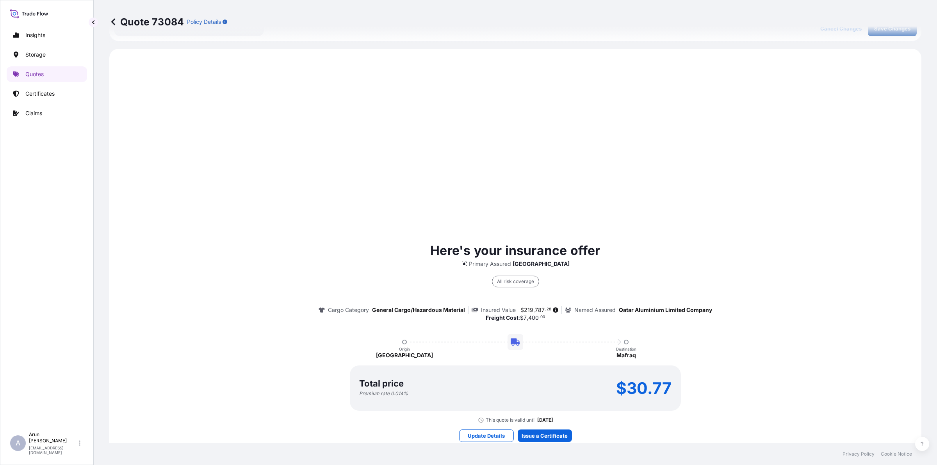
scroll to position [374, 0]
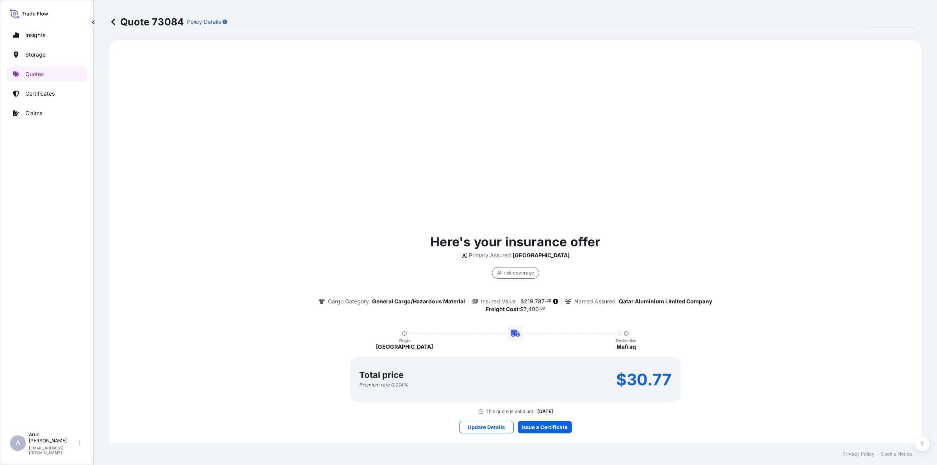
select select "Inland"
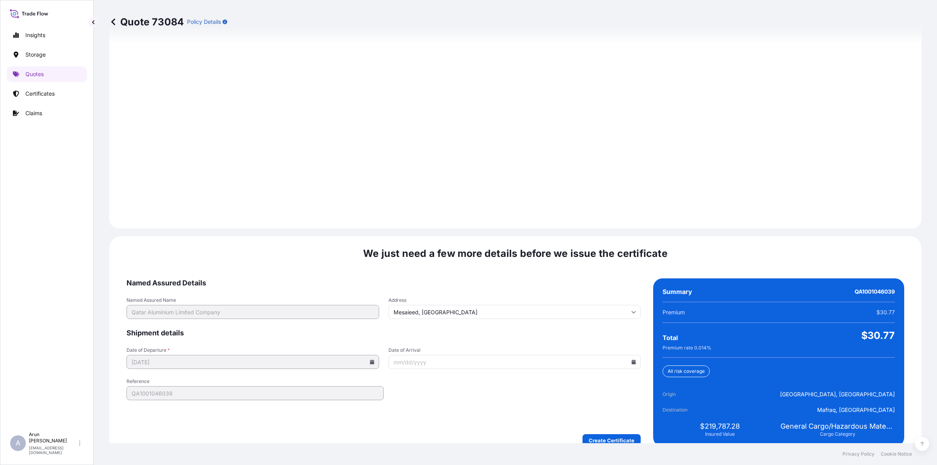
scroll to position [1014, 0]
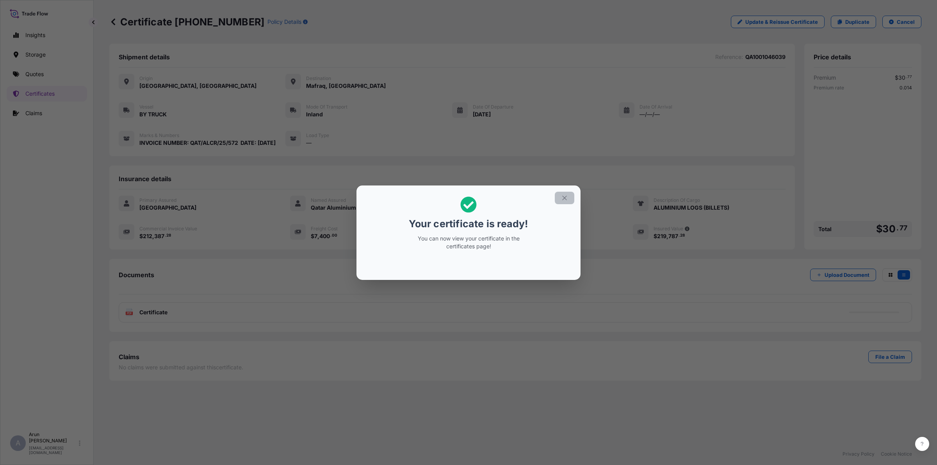
click at [567, 197] on icon "button" at bounding box center [564, 197] width 7 height 7
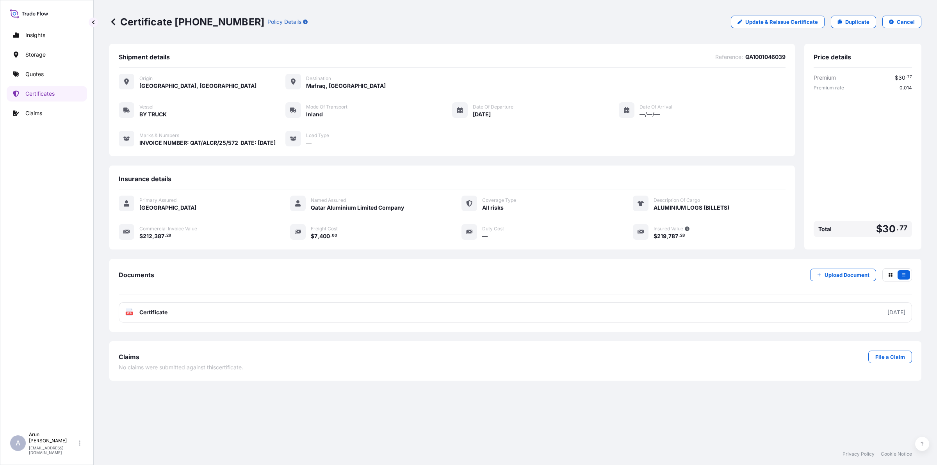
click at [235, 332] on div "Documents Upload Document PDF Certificate [DATE]" at bounding box center [515, 295] width 812 height 73
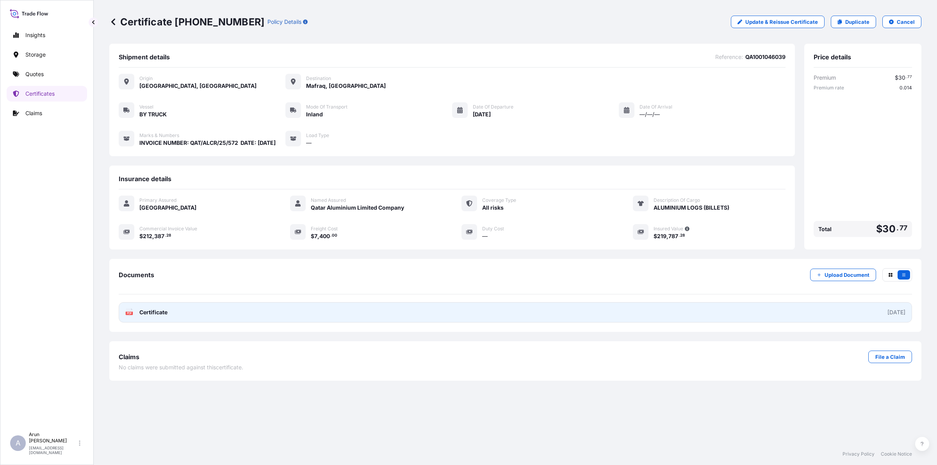
click at [206, 323] on link "PDF Certificate [DATE]" at bounding box center [515, 312] width 793 height 20
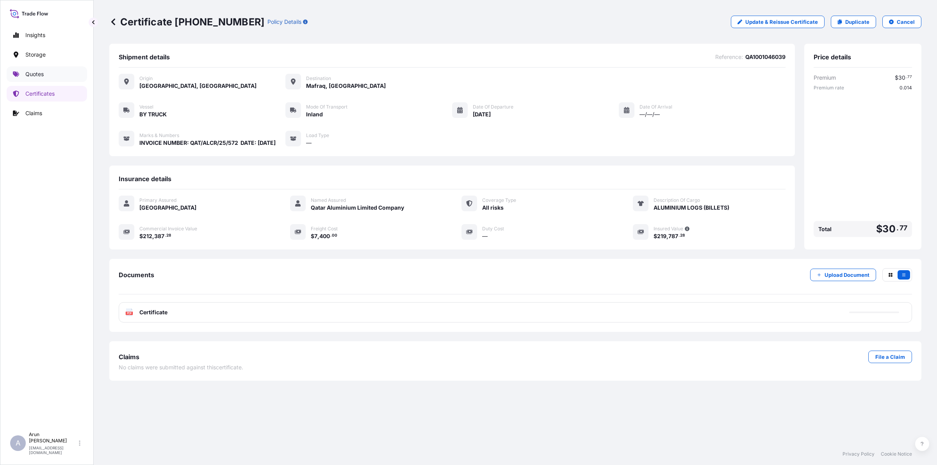
click at [33, 75] on p "Quotes" at bounding box center [34, 74] width 18 height 8
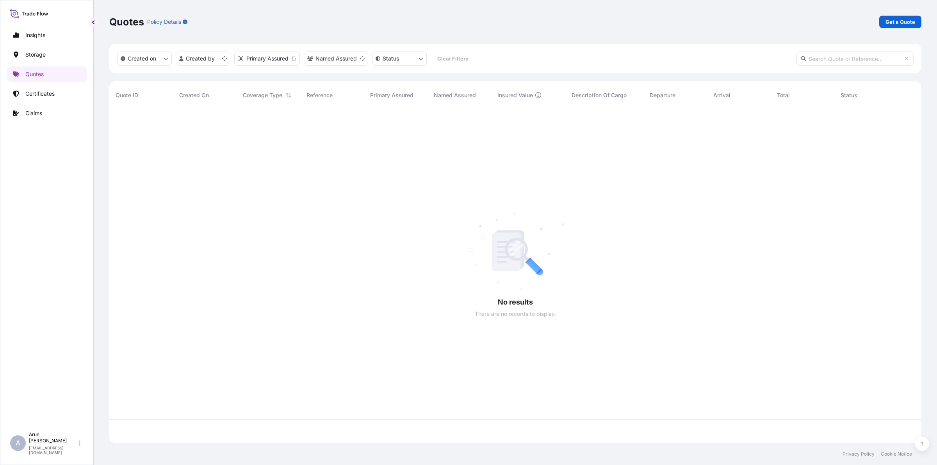
scroll to position [331, 805]
click at [899, 24] on p "Get a Quote" at bounding box center [901, 22] width 30 height 8
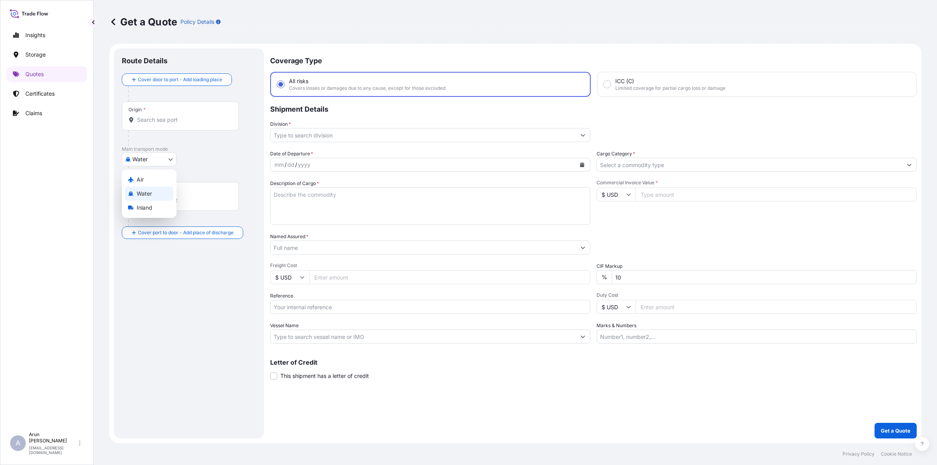
click at [166, 162] on body "Insights Storage Quotes Certificates Claims A [PERSON_NAME] [PERSON_NAME][EMAIL…" at bounding box center [468, 232] width 937 height 465
click at [139, 181] on span "Air" at bounding box center [140, 180] width 7 height 8
select select "Air"
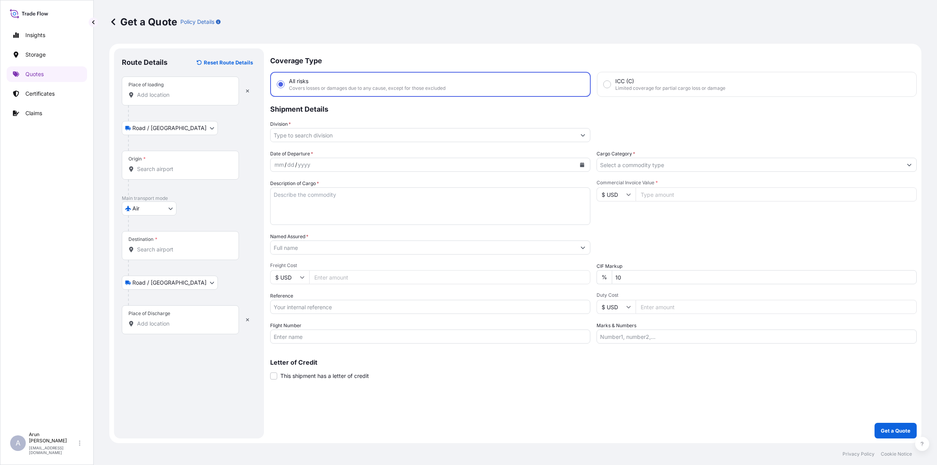
click at [330, 282] on input "Freight Cost" at bounding box center [449, 277] width 281 height 14
click at [300, 275] on icon at bounding box center [302, 277] width 5 height 5
click at [297, 298] on div "€ EUR" at bounding box center [289, 298] width 33 height 15
type input "€ EUR"
click at [624, 198] on input "$ USD" at bounding box center [616, 194] width 39 height 14
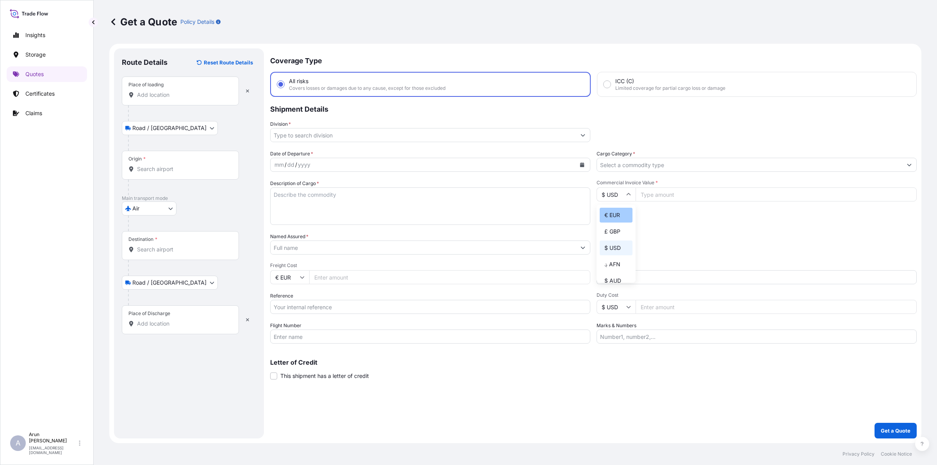
click at [611, 216] on div "€ EUR" at bounding box center [616, 215] width 33 height 15
type input "€ EUR"
click at [626, 192] on icon at bounding box center [628, 194] width 5 height 5
click at [607, 217] on div "€ EUR" at bounding box center [616, 215] width 33 height 15
click at [200, 90] on div "Place of loading" at bounding box center [180, 91] width 117 height 29
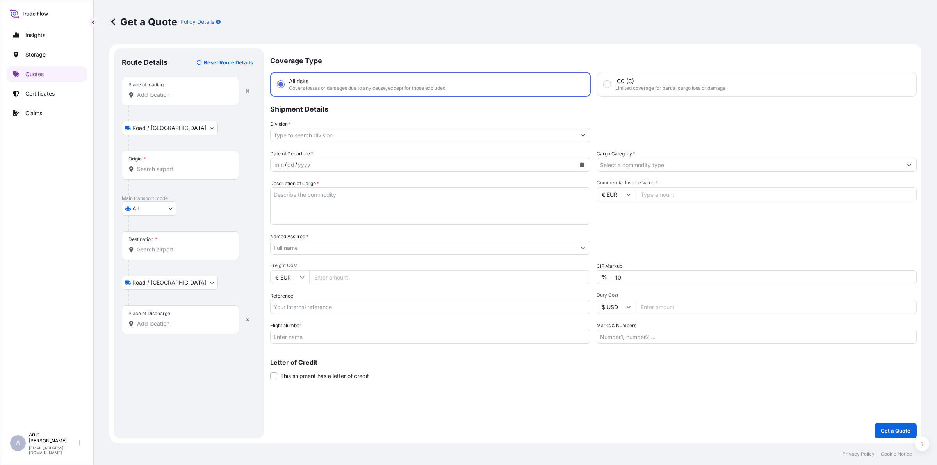
click at [200, 91] on input "Place of loading" at bounding box center [183, 95] width 92 height 8
click at [670, 196] on input "Commercial Invoice Value *" at bounding box center [776, 194] width 281 height 14
type input "12102.28"
click at [358, 270] on input "Freight Cost" at bounding box center [449, 277] width 281 height 14
type input "380"
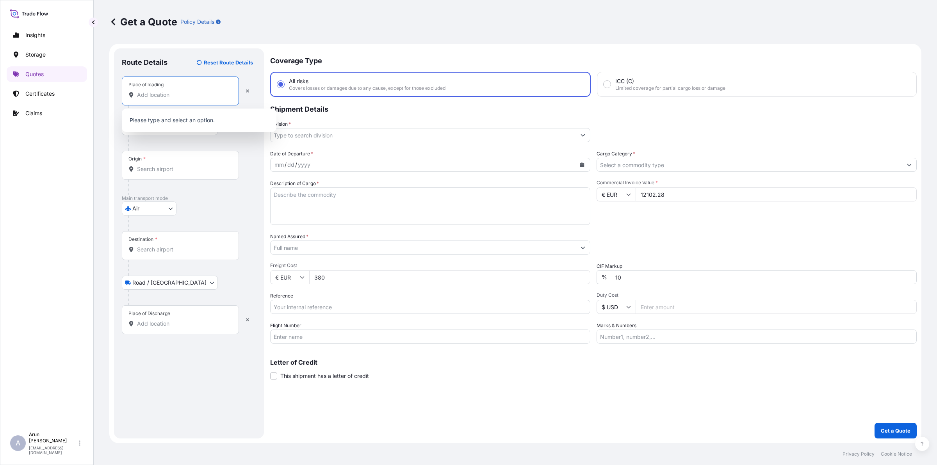
click at [210, 96] on input "Place of loading" at bounding box center [183, 95] width 92 height 8
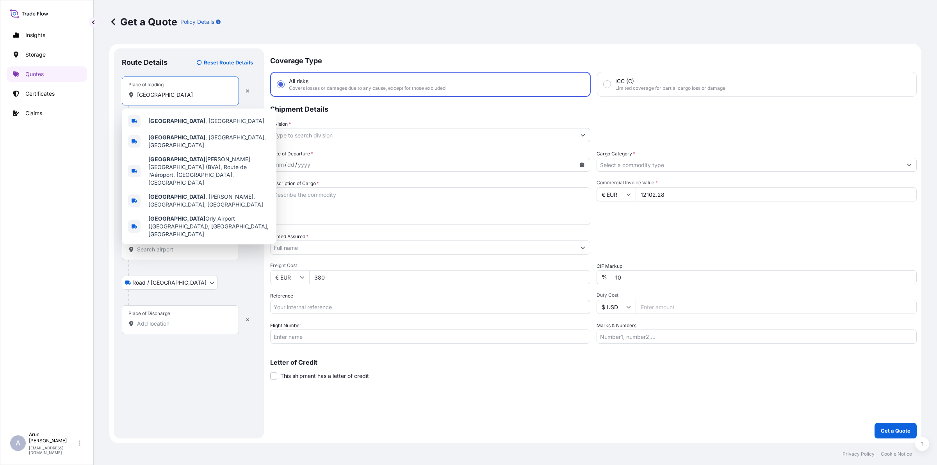
drag, startPoint x: 182, startPoint y: 95, endPoint x: 136, endPoint y: 100, distance: 46.4
click at [136, 100] on div "Place of loading [GEOGRAPHIC_DATA]" at bounding box center [180, 91] width 117 height 29
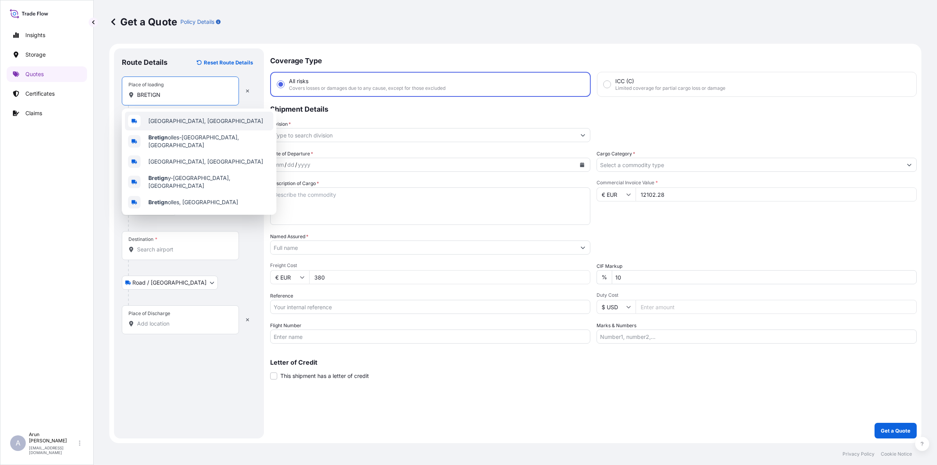
click at [213, 121] on span "[GEOGRAPHIC_DATA], [GEOGRAPHIC_DATA]" at bounding box center [205, 121] width 115 height 8
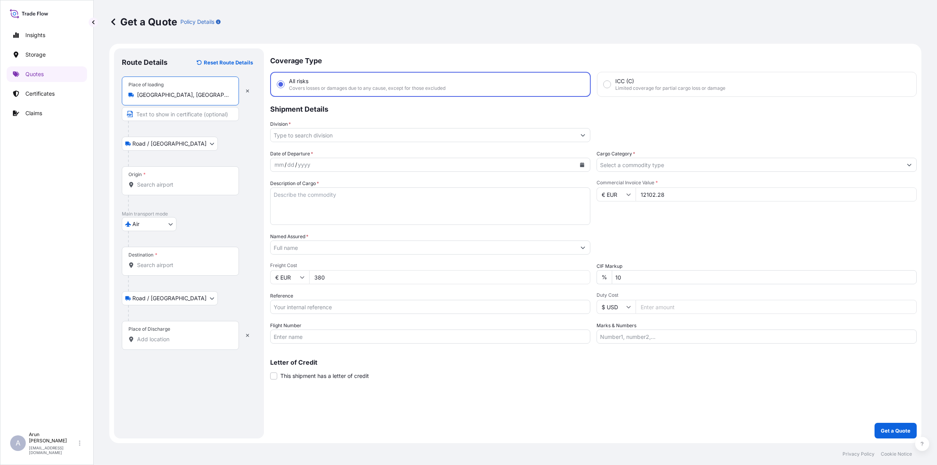
type input "[GEOGRAPHIC_DATA], [GEOGRAPHIC_DATA]"
click at [196, 112] on input "Text to appear on certificate" at bounding box center [180, 114] width 117 height 14
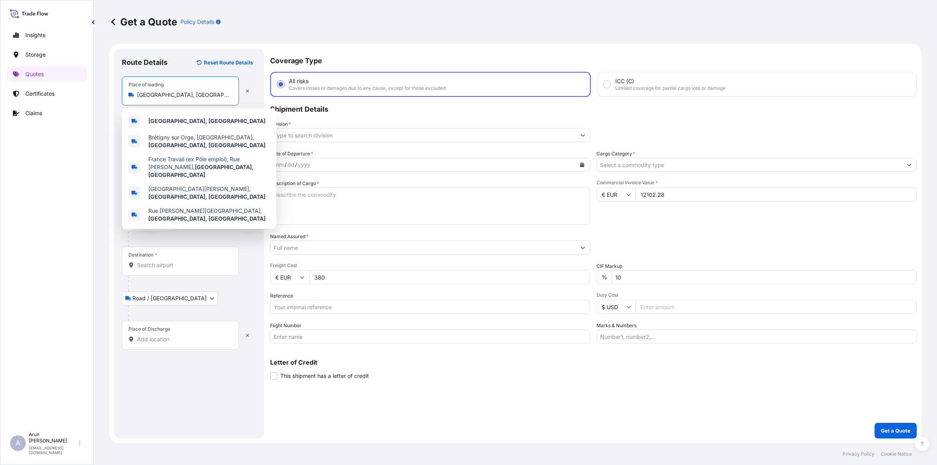
drag, startPoint x: 212, startPoint y: 94, endPoint x: 139, endPoint y: 96, distance: 73.4
click at [139, 96] on input "[GEOGRAPHIC_DATA], [GEOGRAPHIC_DATA]" at bounding box center [183, 95] width 92 height 8
click at [174, 114] on div "[GEOGRAPHIC_DATA], [GEOGRAPHIC_DATA]" at bounding box center [199, 121] width 148 height 19
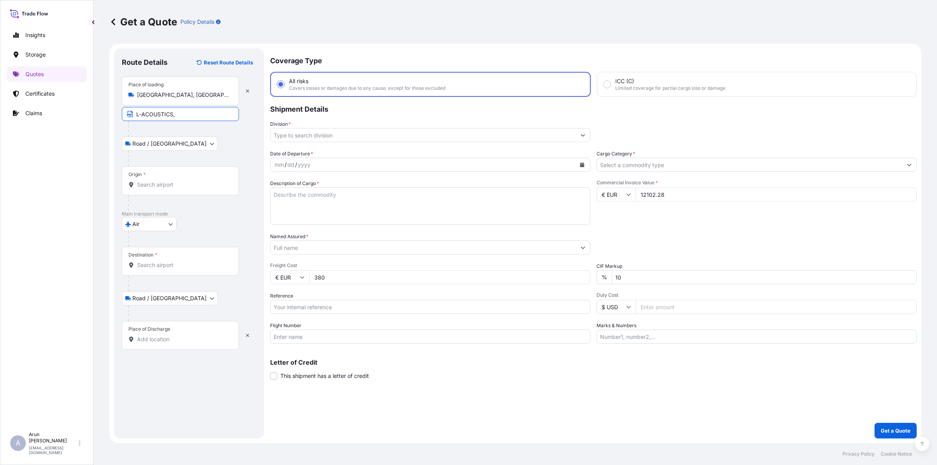
click at [184, 116] on input "L-ACOUSTICS," at bounding box center [180, 114] width 117 height 14
paste input "[GEOGRAPHIC_DATA], [GEOGRAPHIC_DATA]"
type input "L-ACOUSTICS, [GEOGRAPHIC_DATA], [GEOGRAPHIC_DATA]"
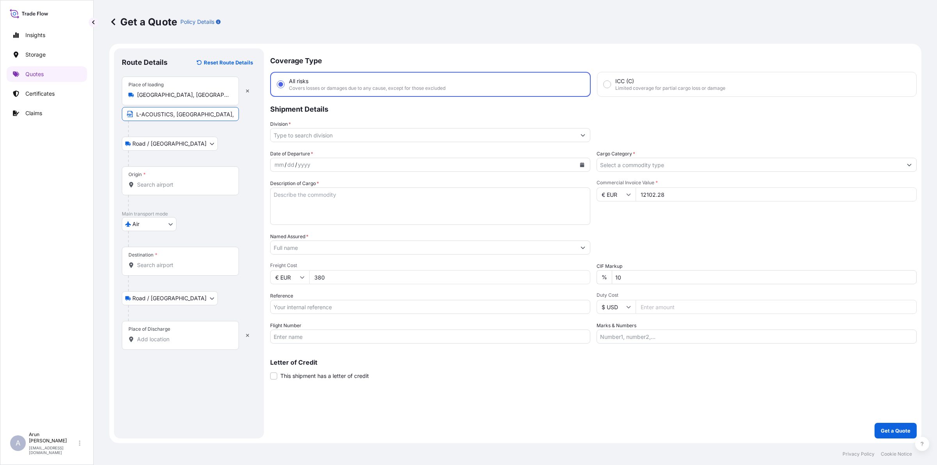
click at [180, 182] on input "Origin *" at bounding box center [183, 185] width 92 height 8
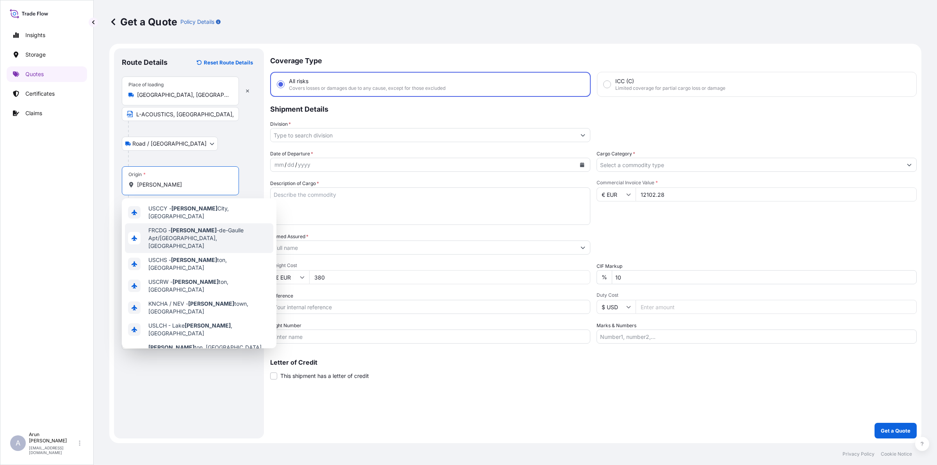
click at [203, 227] on span "FRCDG - [PERSON_NAME]/[GEOGRAPHIC_DATA], [GEOGRAPHIC_DATA]" at bounding box center [209, 237] width 122 height 23
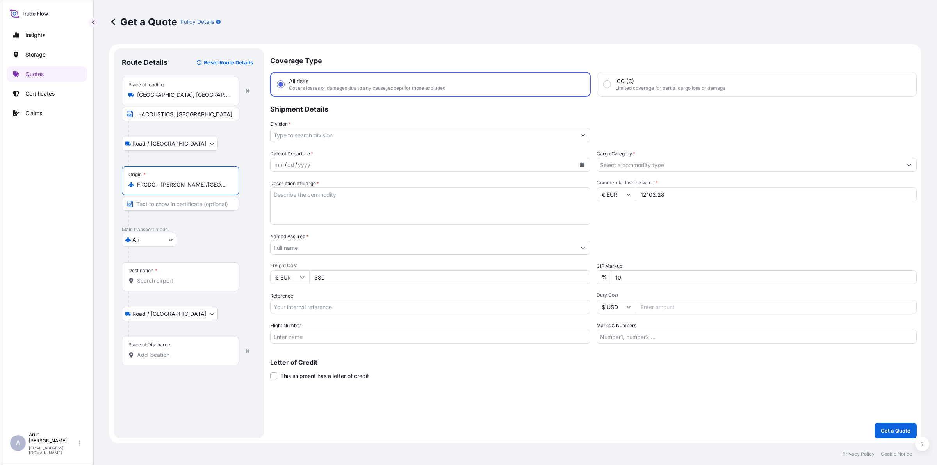
type input "FRCDG - [PERSON_NAME]/[GEOGRAPHIC_DATA], [GEOGRAPHIC_DATA]"
click at [178, 286] on div "Destination *" at bounding box center [180, 276] width 117 height 29
click at [178, 285] on input "Destination *" at bounding box center [183, 281] width 92 height 8
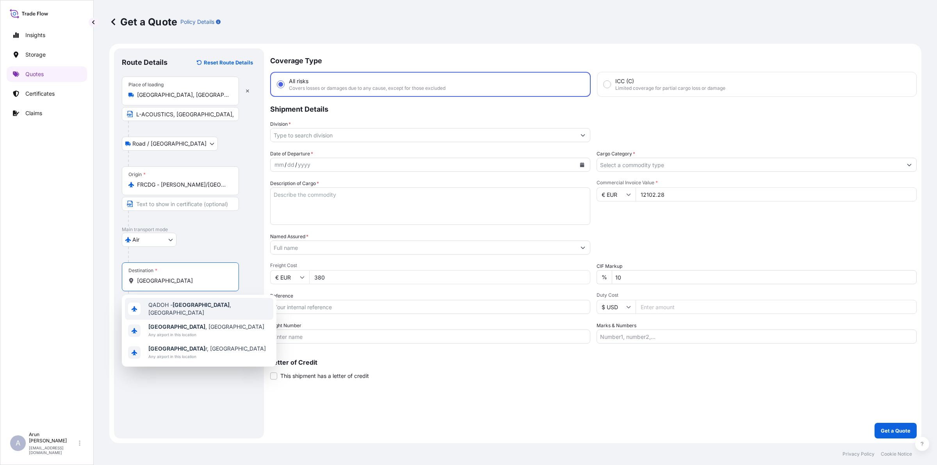
click at [164, 307] on span "QADOH - [GEOGRAPHIC_DATA] , [GEOGRAPHIC_DATA]" at bounding box center [209, 309] width 122 height 16
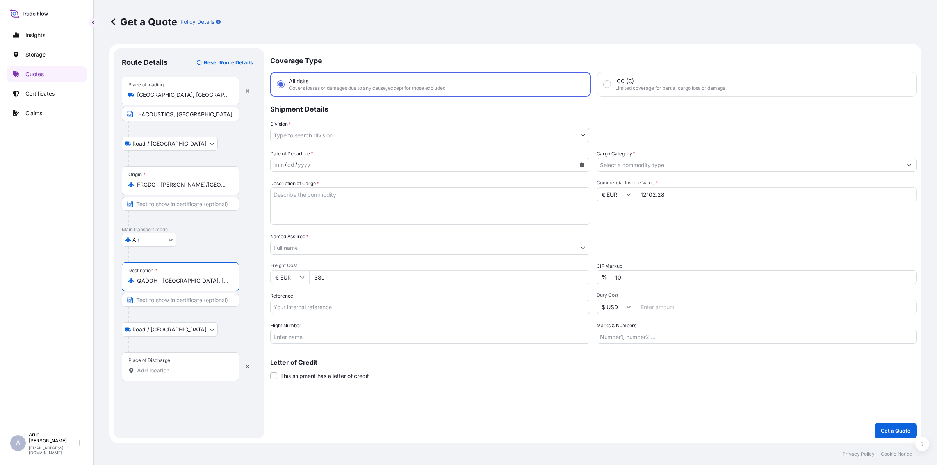
type input "QADOH - [GEOGRAPHIC_DATA], [GEOGRAPHIC_DATA]"
click at [187, 371] on input "Place of Discharge" at bounding box center [183, 371] width 92 height 8
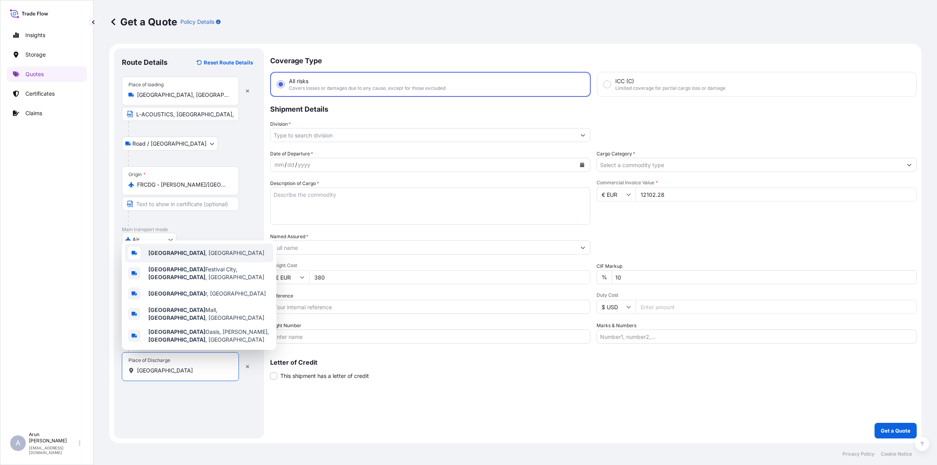
click at [155, 256] on b "[GEOGRAPHIC_DATA]" at bounding box center [176, 253] width 57 height 7
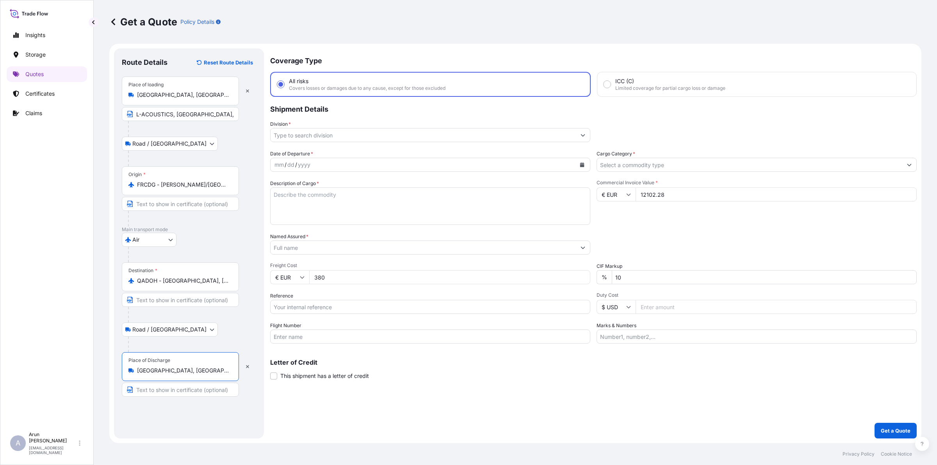
type input "[GEOGRAPHIC_DATA], [GEOGRAPHIC_DATA]"
click at [174, 387] on input "Text to appear on certificate" at bounding box center [180, 390] width 117 height 14
type input "EDGE ELECTRONICS TRADING WLL, [GEOGRAPHIC_DATA], [GEOGRAPHIC_DATA]."
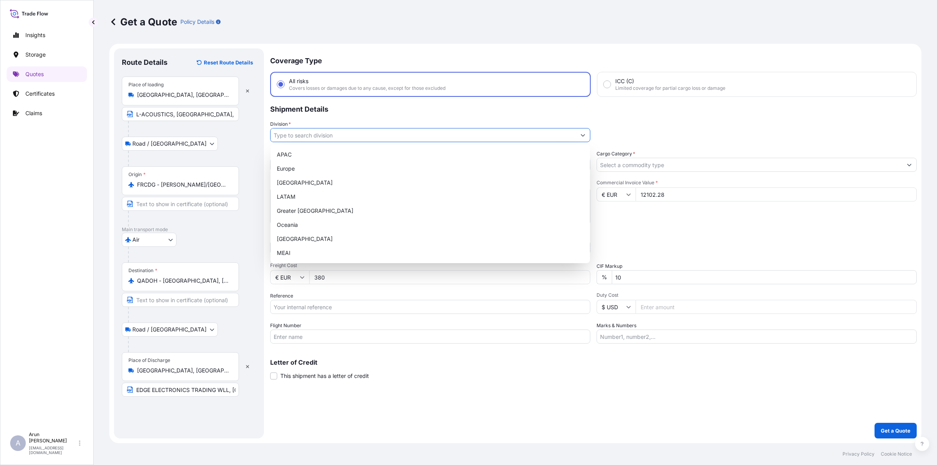
click at [493, 137] on input "Division *" at bounding box center [423, 135] width 305 height 14
click at [288, 251] on div "MEAI" at bounding box center [430, 253] width 313 height 14
type input "MEAI"
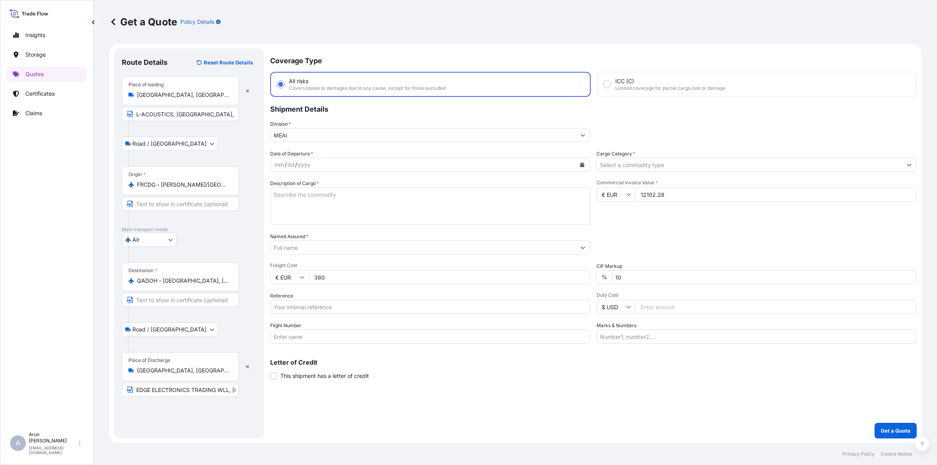
click at [678, 156] on div "Cargo Category *" at bounding box center [757, 161] width 320 height 22
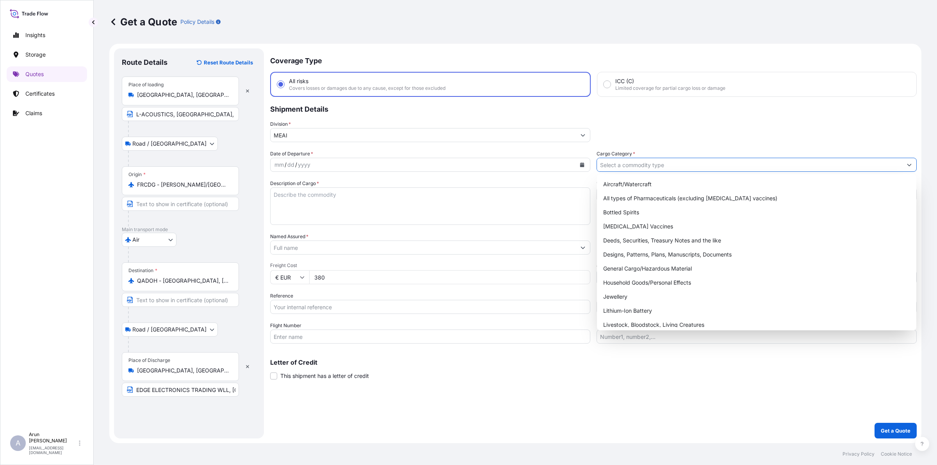
click at [678, 163] on input "Cargo Category *" at bounding box center [749, 165] width 305 height 14
click at [643, 270] on div "General Cargo/Hazardous Material" at bounding box center [756, 269] width 313 height 14
type input "General Cargo/Hazardous Material"
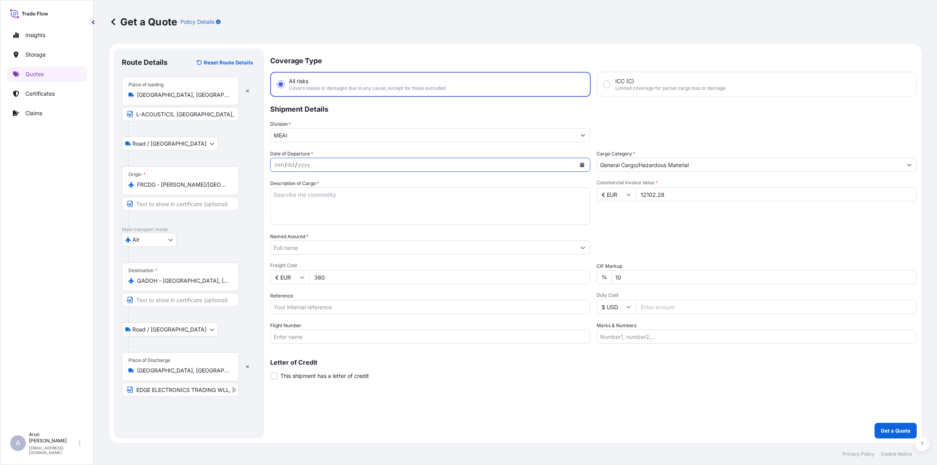
click at [584, 165] on icon "Calendar" at bounding box center [582, 164] width 5 height 5
click at [282, 226] on div "5" at bounding box center [284, 230] width 14 height 14
click at [317, 204] on textarea "Description of Cargo *" at bounding box center [430, 205] width 320 height 37
click at [217, 392] on input "EDGE ELECTRONICS TRADING WLL, [GEOGRAPHIC_DATA], [GEOGRAPHIC_DATA]." at bounding box center [180, 390] width 117 height 14
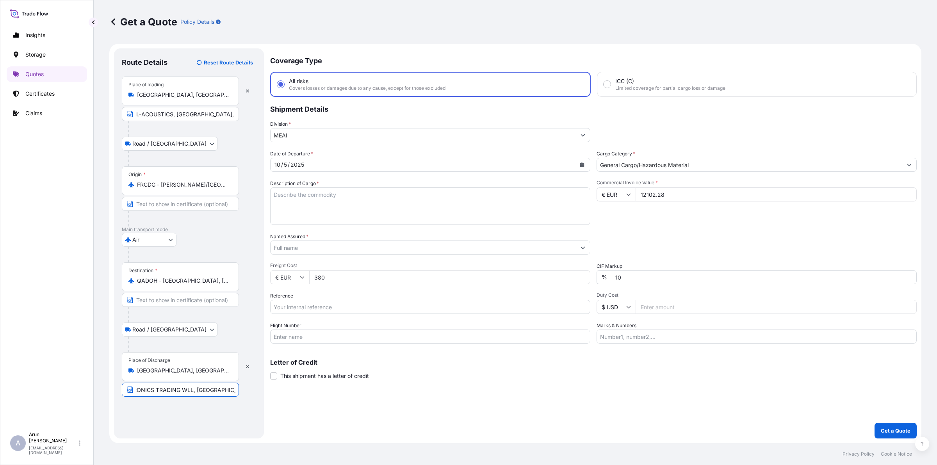
drag, startPoint x: 220, startPoint y: 392, endPoint x: 245, endPoint y: 390, distance: 25.5
click at [245, 390] on div "Place of Discharge [GEOGRAPHIC_DATA], [GEOGRAPHIC_DATA] EDGE ELECTRONICS TRADIN…" at bounding box center [189, 374] width 134 height 45
type input "EDGE ELECTRONICS TRADING LLC, [GEOGRAPHIC_DATA], [GEOGRAPHIC_DATA]"
click at [211, 394] on input "EDGE ELECTRONICS TRADING LLC, [GEOGRAPHIC_DATA], [GEOGRAPHIC_DATA]" at bounding box center [180, 390] width 117 height 14
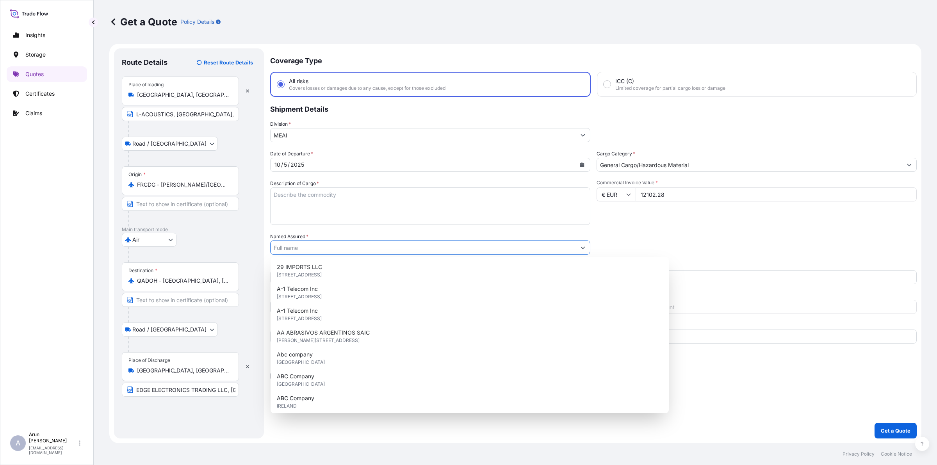
click at [310, 248] on input "Named Assured *" at bounding box center [423, 248] width 305 height 14
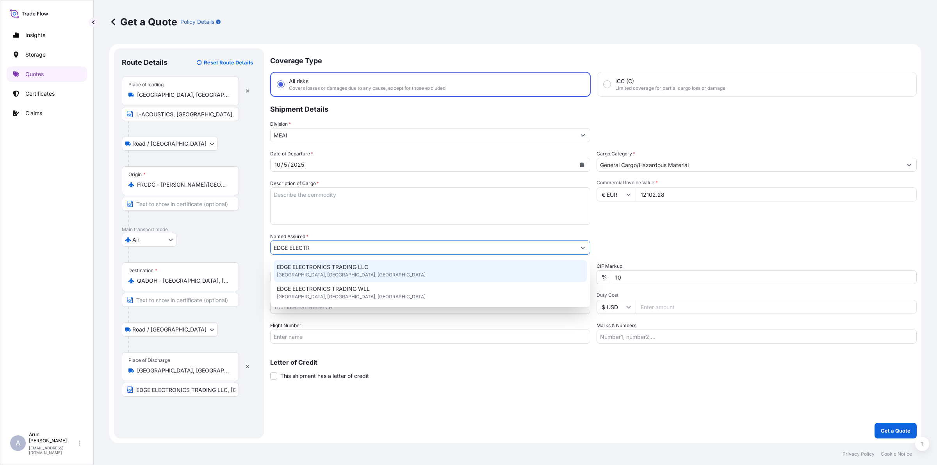
click at [332, 268] on span "EDGE ELECTRONICS TRADING LLC" at bounding box center [322, 267] width 91 height 8
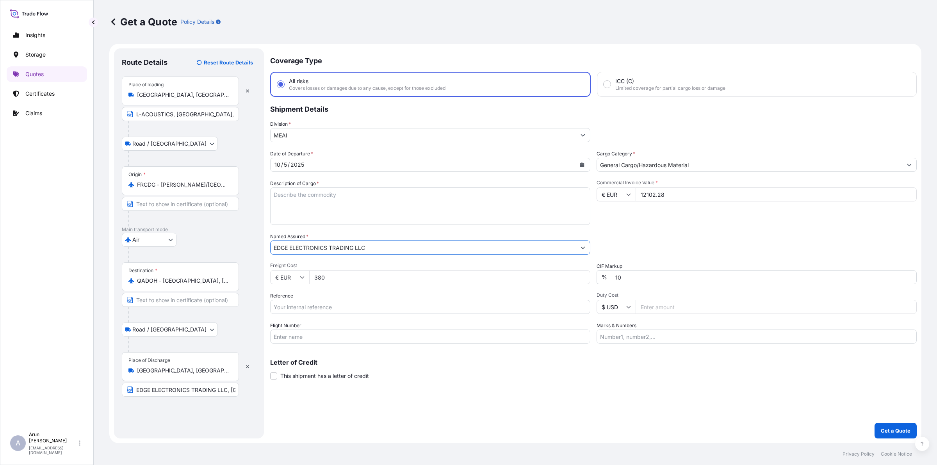
type input "EDGE ELECTRONICS TRADING LLC"
click at [314, 308] on input "Reference" at bounding box center [430, 307] width 320 height 14
drag, startPoint x: 289, startPoint y: 307, endPoint x: 410, endPoint y: 299, distance: 121.7
click at [410, 299] on div "Reference AWB: 125-17563545" at bounding box center [430, 303] width 320 height 22
type input "AWB: 607-50231451"
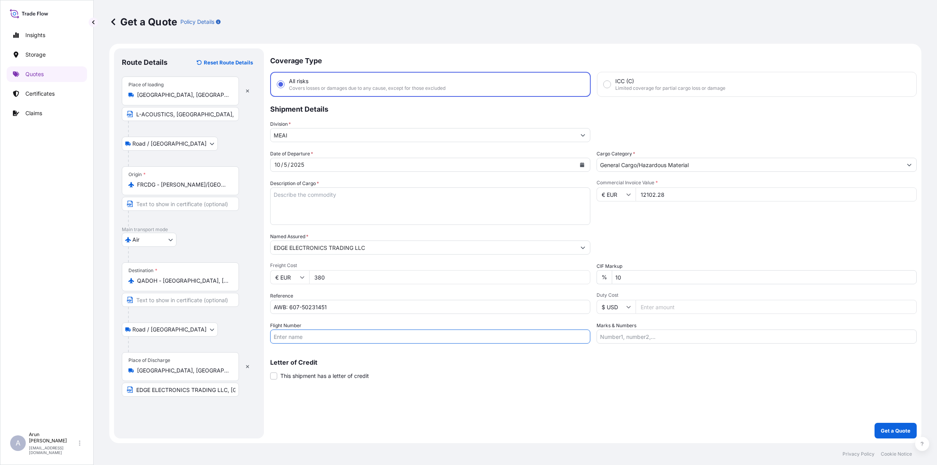
click at [350, 338] on input "Flight Number" at bounding box center [430, 337] width 320 height 14
type input "BY AIR"
click at [625, 278] on input "10" at bounding box center [764, 277] width 305 height 14
type input "1"
type input "0"
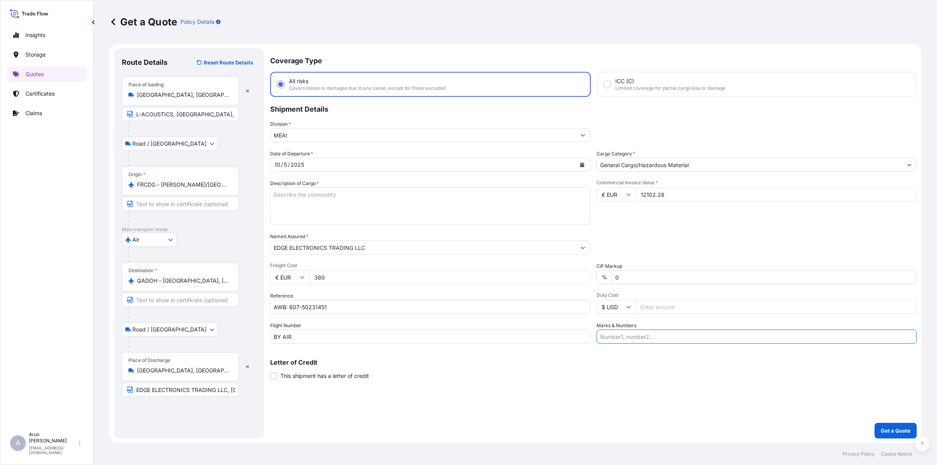
click at [674, 337] on input "Marks & Numbers" at bounding box center [757, 337] width 320 height 14
drag, startPoint x: 635, startPoint y: 336, endPoint x: 668, endPoint y: 338, distance: 33.2
click at [668, 338] on input "INVOICE NO: CPI2025003 DATE: [DATE]" at bounding box center [757, 337] width 320 height 14
click at [683, 336] on input "INVOICE NO: SI066827 DATE: [DATE]" at bounding box center [757, 337] width 320 height 14
click at [796, 337] on input "INVOICE NO: SI066827 DATE: [DATE]" at bounding box center [757, 337] width 320 height 14
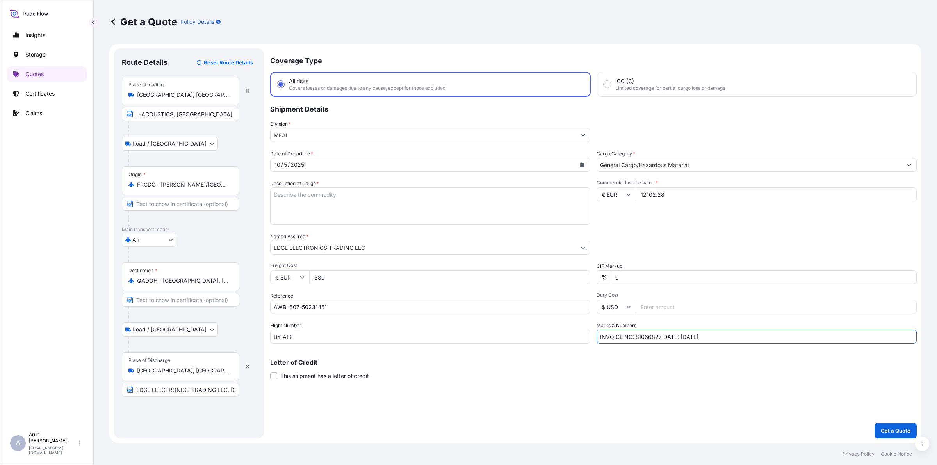
type input "INVOICE NO: SI066827 DATE: [DATE]"
click at [891, 424] on button "Get a Quote" at bounding box center [896, 431] width 42 height 16
click at [467, 211] on textarea "Description of Cargo *" at bounding box center [430, 205] width 320 height 37
type textarea "A"
type textarea "L-ACOUSTICS AUDIO EQUIPMENT AND ACCESSORIES"
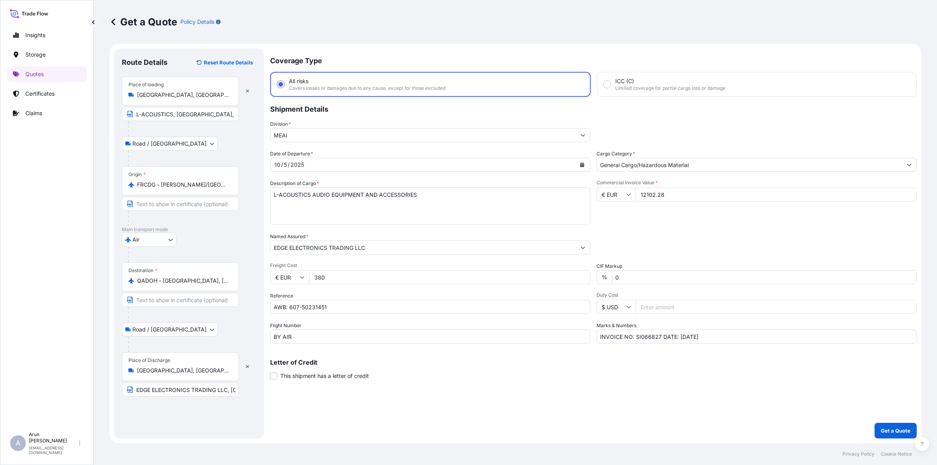
click at [884, 441] on form "Route Details Reset Route Details Place of loading [GEOGRAPHIC_DATA], [GEOGRAPH…" at bounding box center [515, 243] width 812 height 399
click at [886, 437] on button "Get a Quote" at bounding box center [896, 431] width 42 height 16
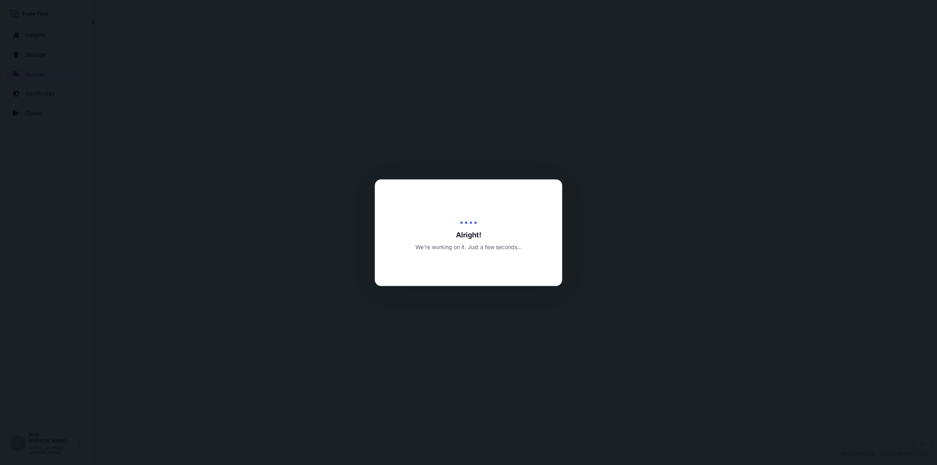
select select "Road / [GEOGRAPHIC_DATA]"
select select "Air"
select select "Road / [GEOGRAPHIC_DATA]"
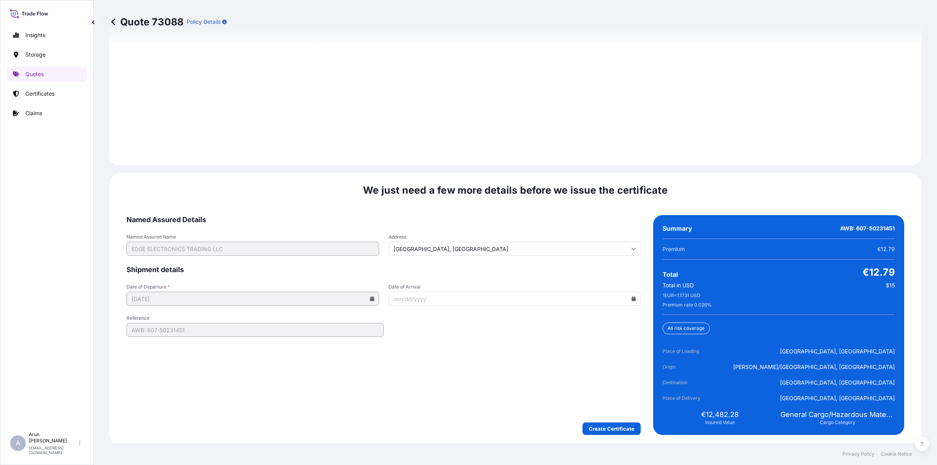
scroll to position [1120, 0]
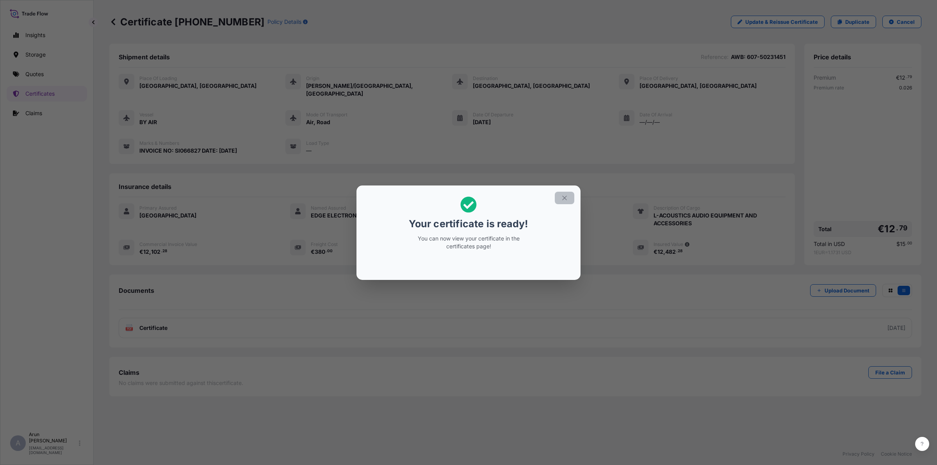
click at [557, 198] on button "button" at bounding box center [565, 198] width 20 height 12
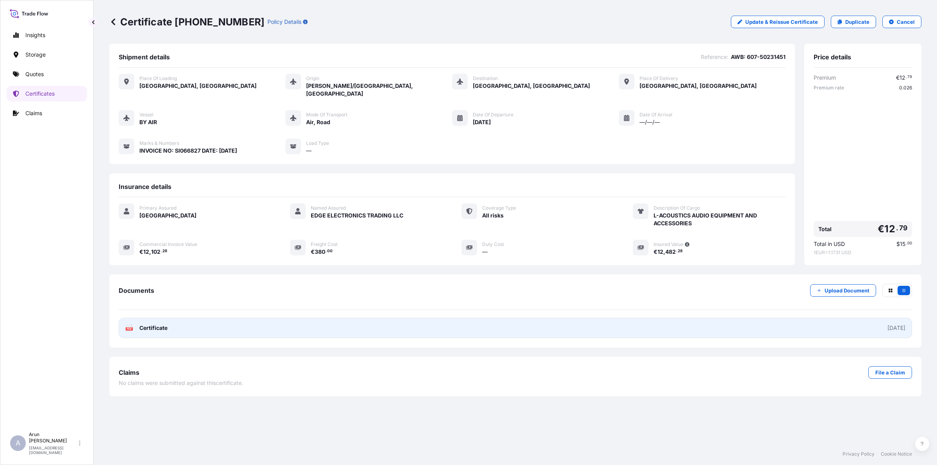
click at [138, 324] on div "PDF Certificate" at bounding box center [146, 328] width 42 height 8
